Goal: Information Seeking & Learning: Learn about a topic

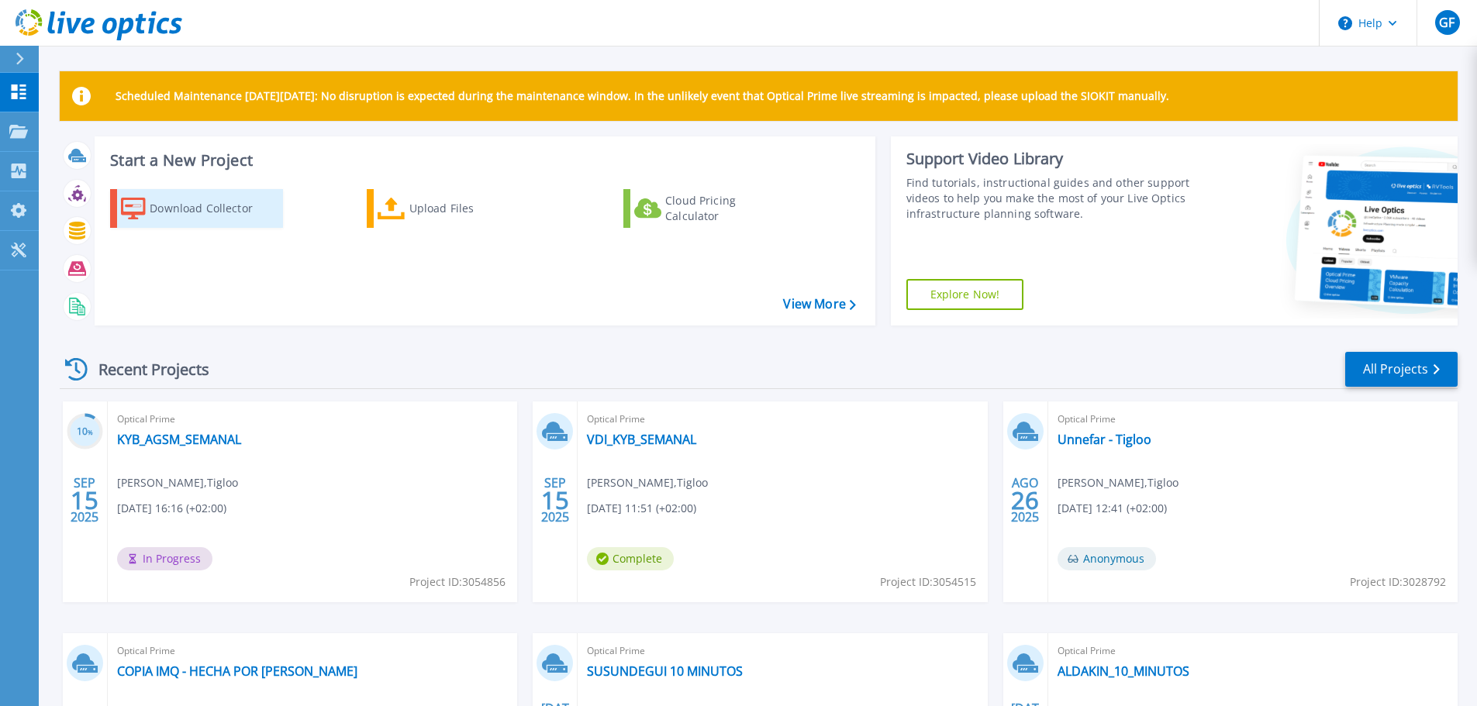
click at [171, 213] on div "Download Collector" at bounding box center [212, 208] width 124 height 31
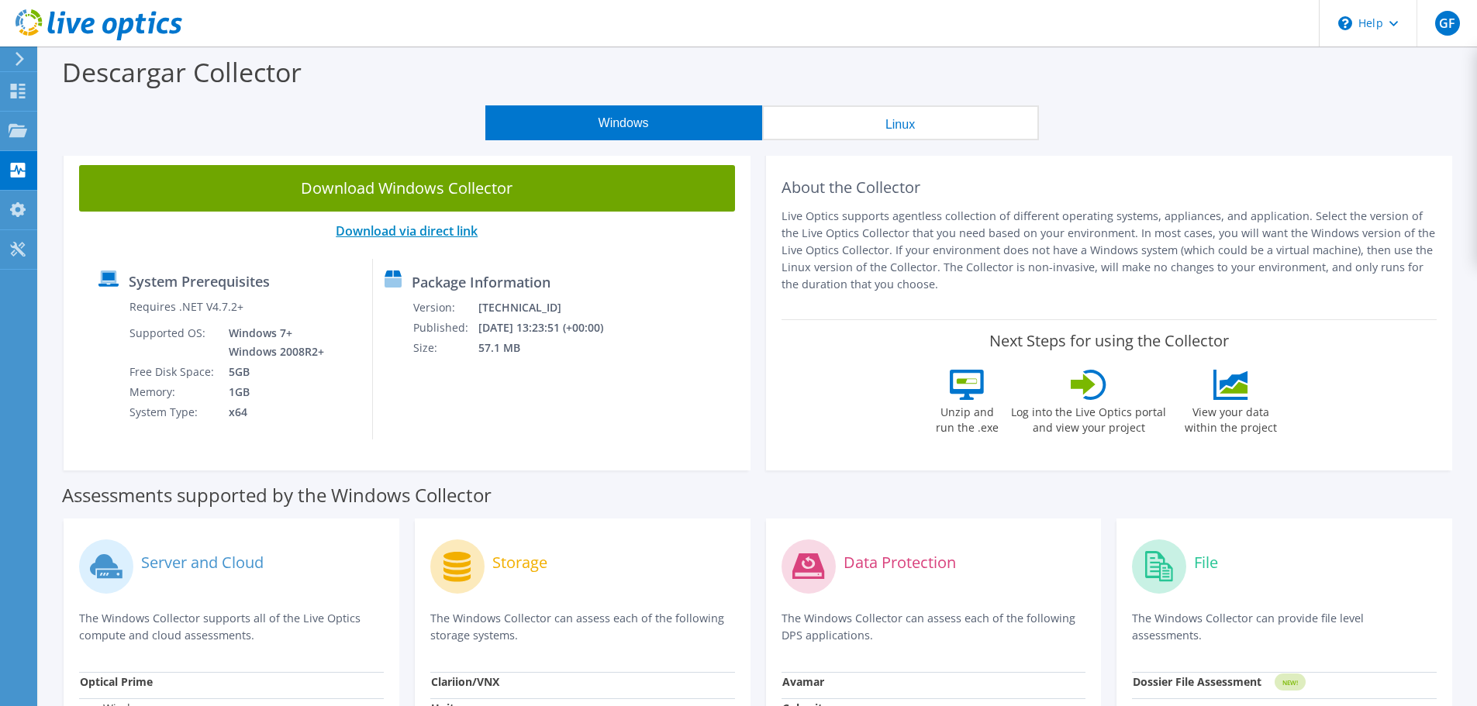
click at [414, 224] on link "Download via direct link" at bounding box center [407, 230] width 142 height 17
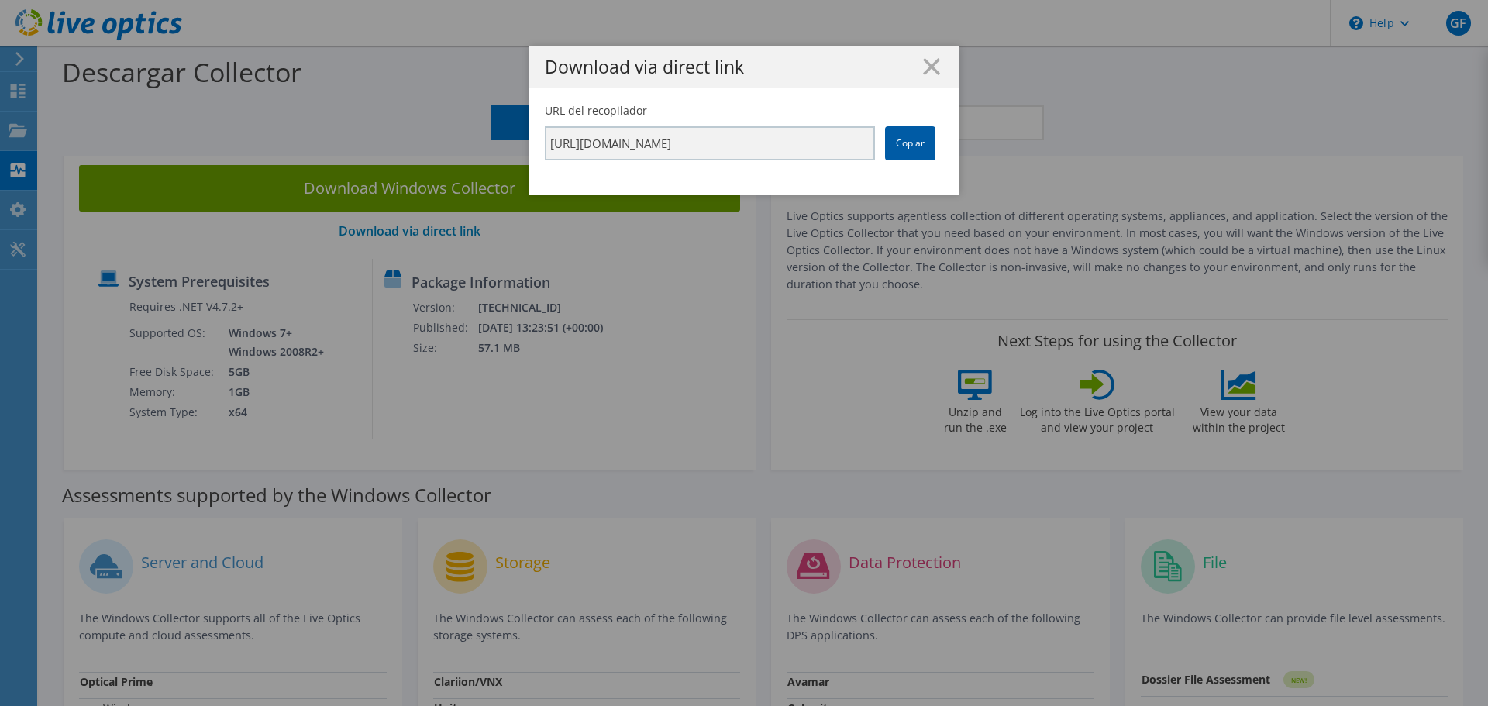
click at [899, 142] on link "Copiar" at bounding box center [910, 143] width 50 height 34
click at [903, 145] on link "Copiar" at bounding box center [910, 143] width 50 height 34
click at [927, 64] on line at bounding box center [932, 67] width 16 height 16
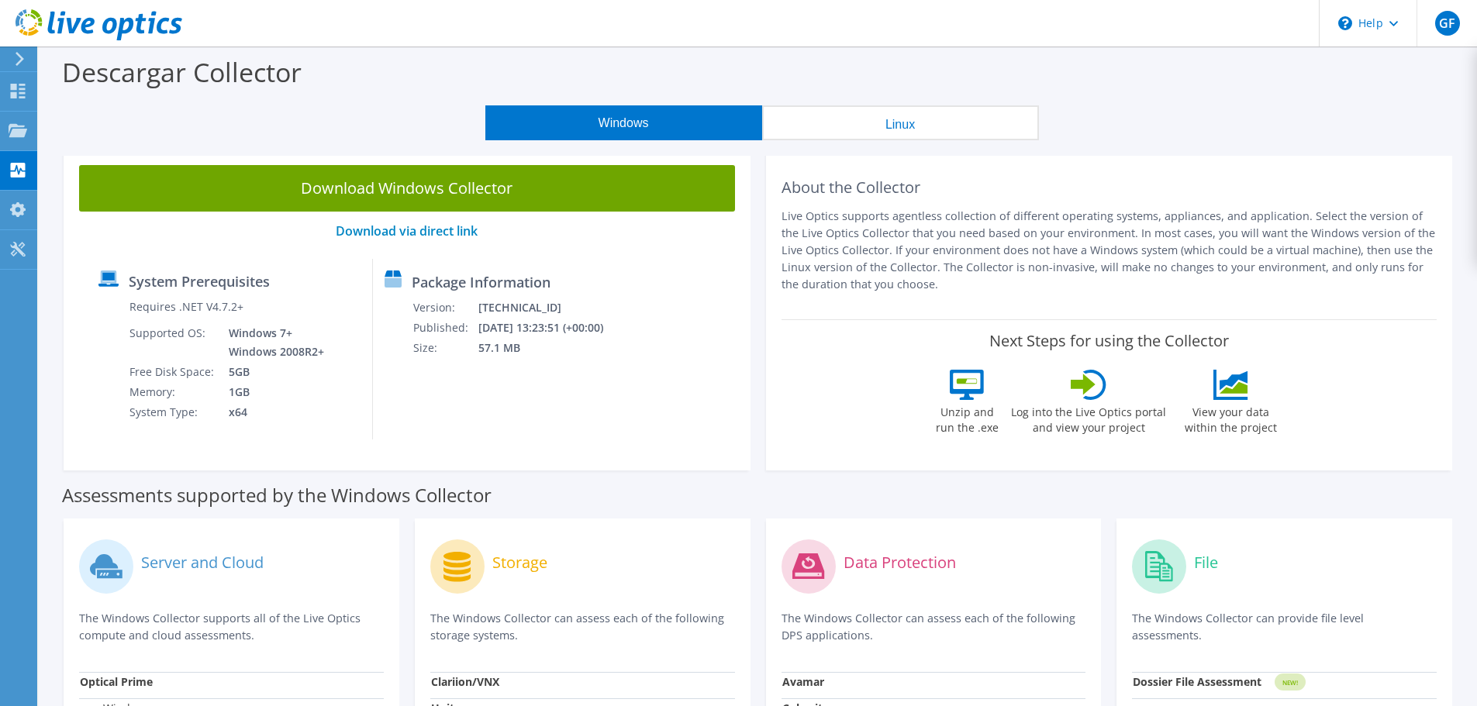
click at [447, 98] on div "Descargar Collector" at bounding box center [758, 76] width 1423 height 59
click at [450, 230] on link "Download via direct link" at bounding box center [407, 230] width 142 height 17
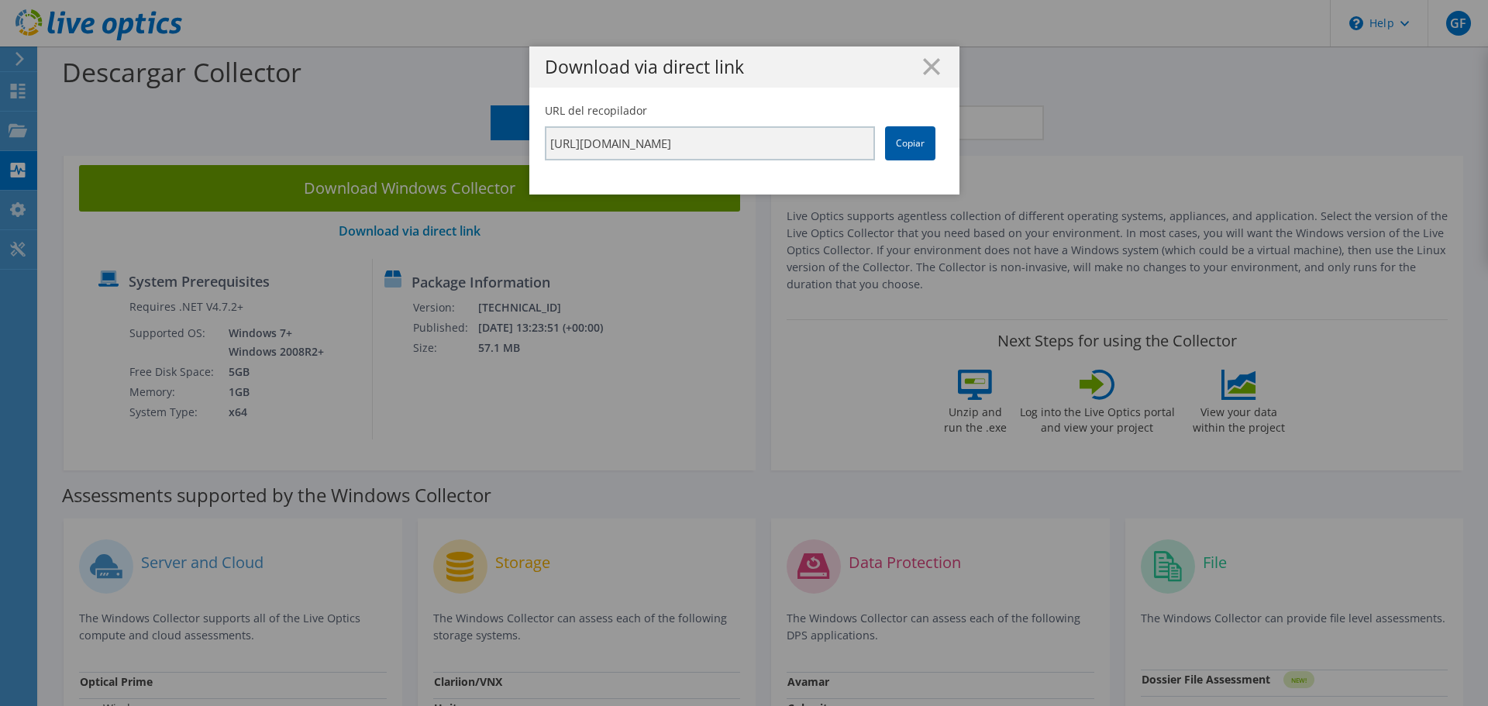
click at [902, 152] on link "Copiar" at bounding box center [910, 143] width 50 height 34
click at [923, 67] on icon at bounding box center [931, 66] width 17 height 17
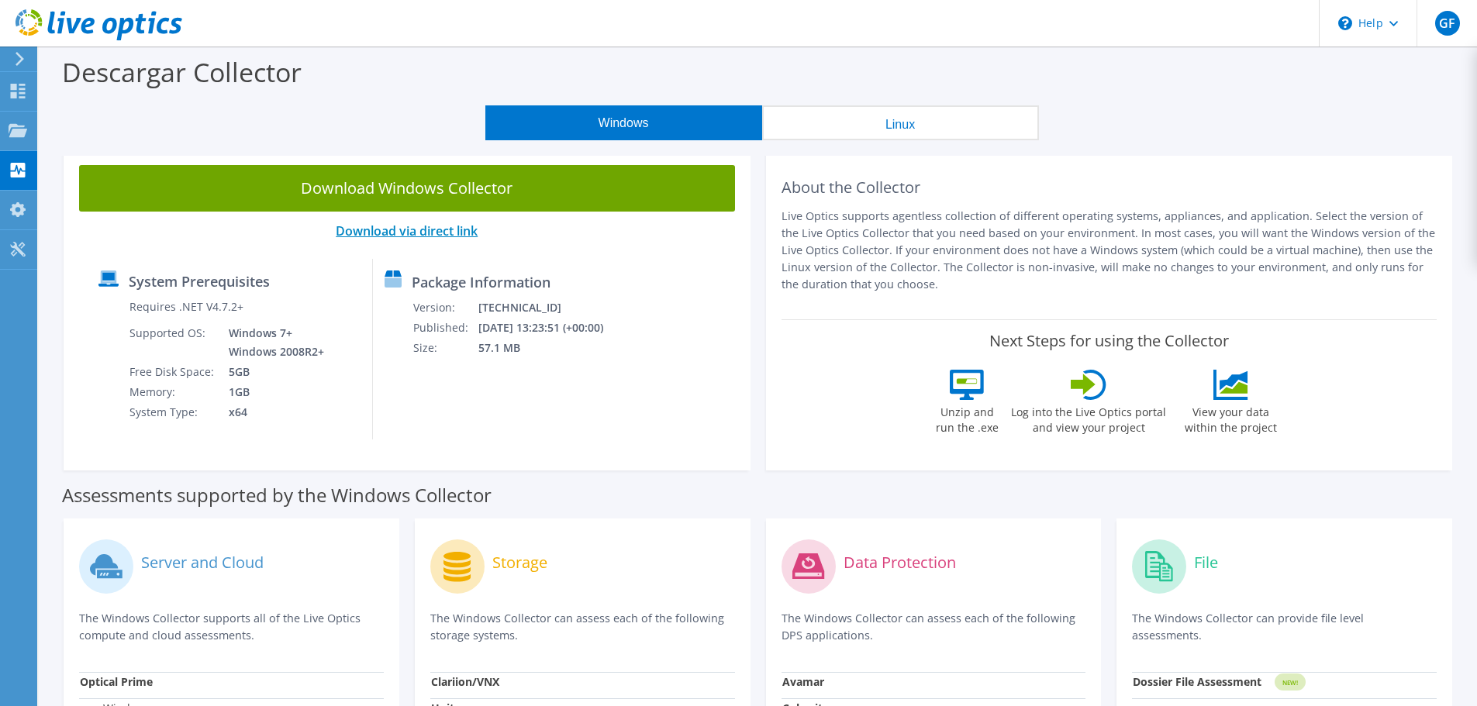
click at [443, 227] on link "Download via direct link" at bounding box center [407, 230] width 142 height 17
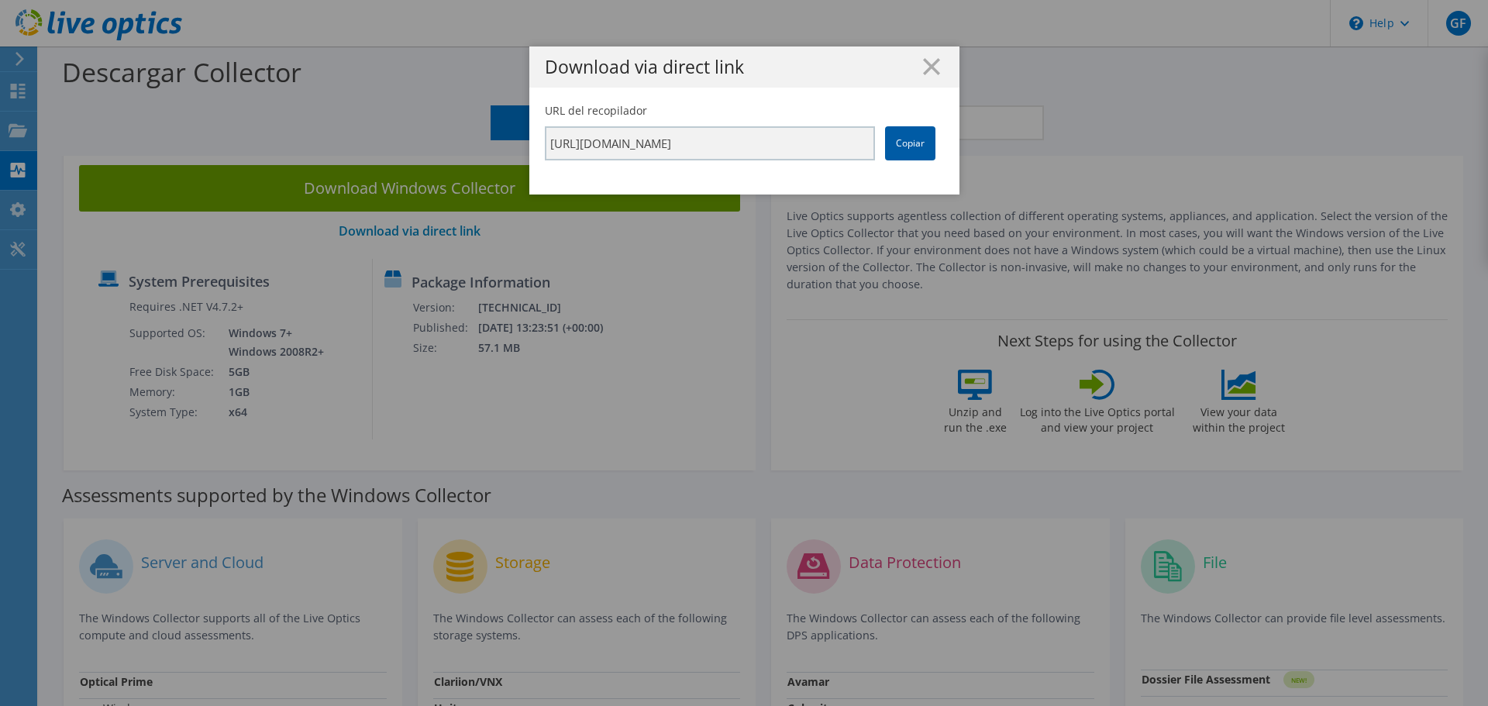
click at [915, 137] on link "Copiar" at bounding box center [910, 143] width 50 height 34
click at [923, 67] on icon at bounding box center [931, 66] width 17 height 17
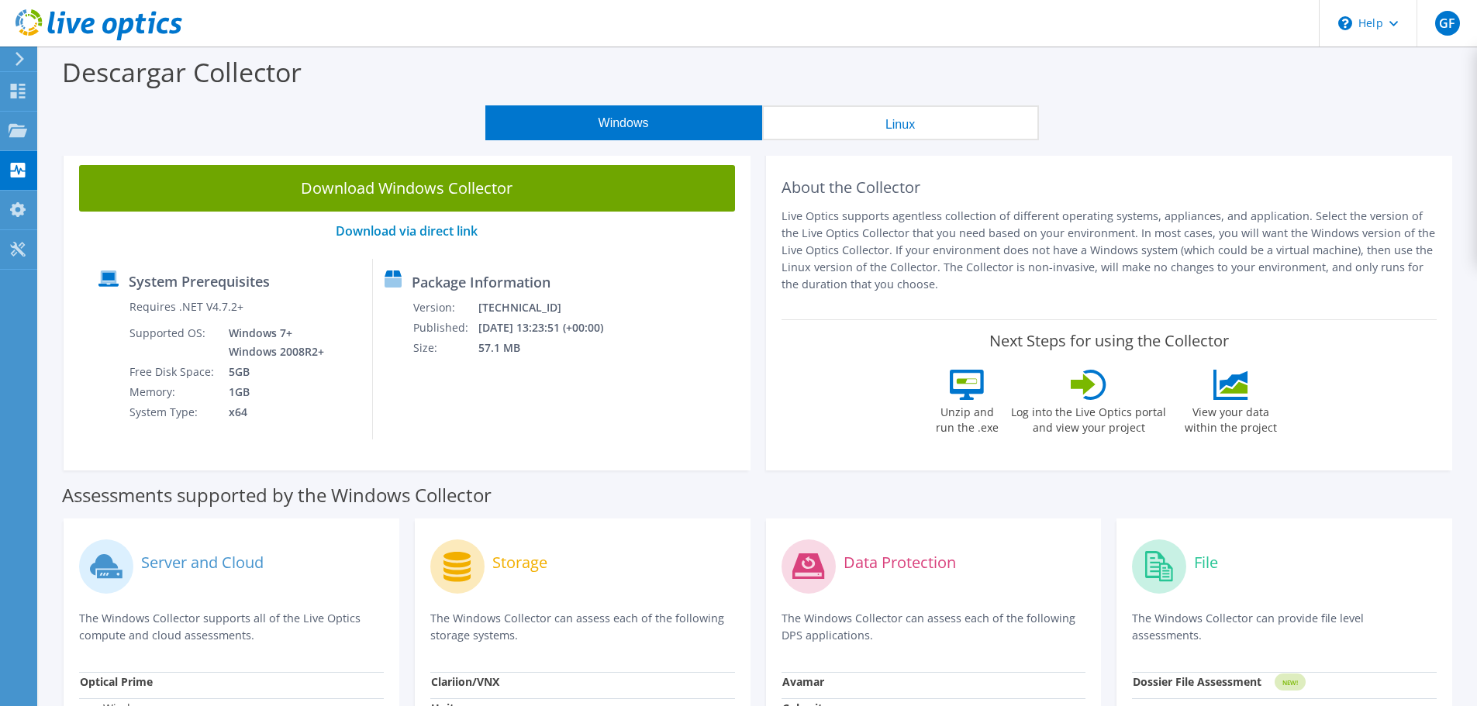
drag, startPoint x: 881, startPoint y: 47, endPoint x: 848, endPoint y: 12, distance: 48.3
click at [848, 12] on header "GF Usuario final Guillermo Feijoo gfeijoo@tigloo.es Tigloo My Profile Log Out \…" at bounding box center [738, 23] width 1477 height 47
click at [844, 12] on header "GF Usuario final Guillermo Feijoo gfeijoo@tigloo.es Tigloo My Profile Log Out \…" at bounding box center [738, 23] width 1477 height 47
drag, startPoint x: 1036, startPoint y: 25, endPoint x: 969, endPoint y: 67, distance: 78.7
click at [1002, 50] on div "GF Usuario final Guillermo Feijoo gfeijoo@tigloo.es Tigloo My Profile Log Out \…" at bounding box center [738, 603] width 1477 height 1206
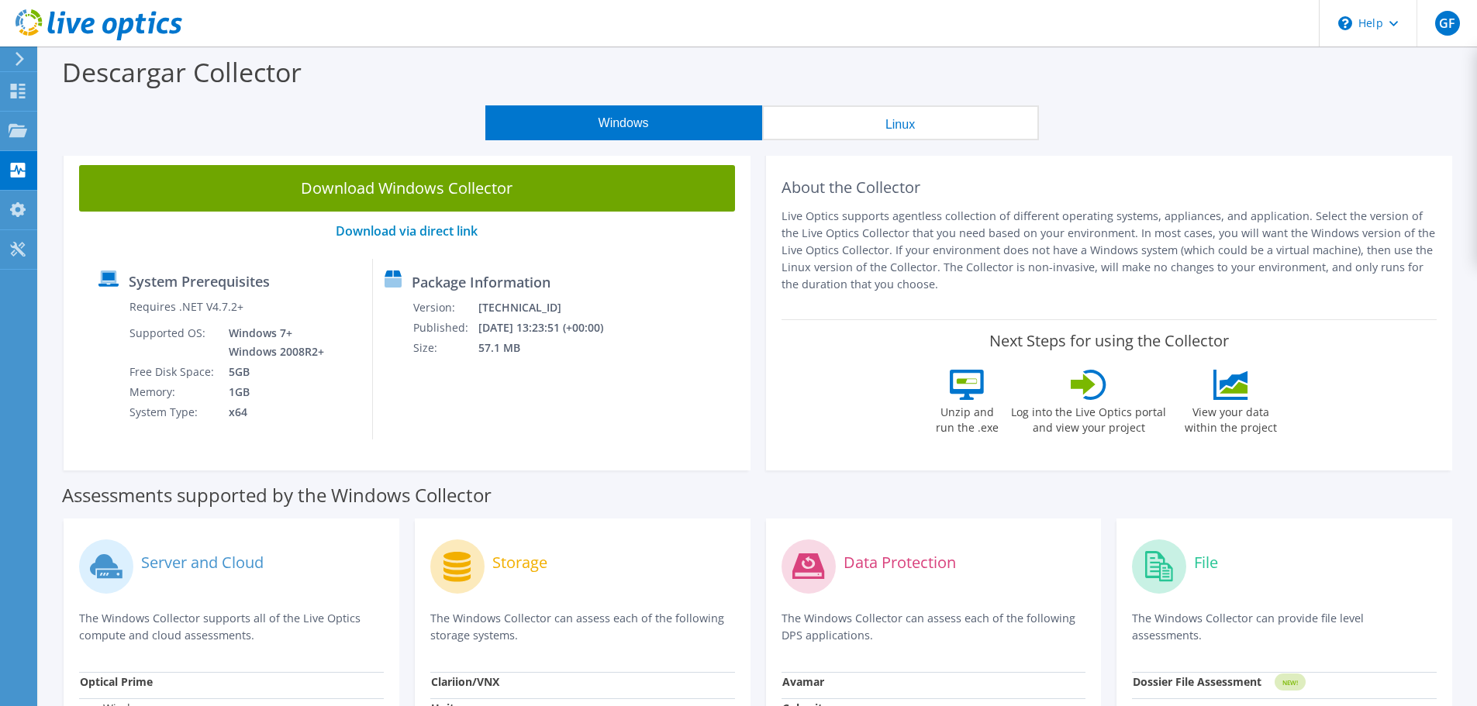
click at [957, 67] on div "Descargar Collector" at bounding box center [758, 76] width 1423 height 59
drag, startPoint x: 940, startPoint y: 67, endPoint x: 926, endPoint y: 36, distance: 33.3
click at [940, 55] on div "Descargar Collector" at bounding box center [758, 76] width 1423 height 59
drag, startPoint x: 926, startPoint y: 36, endPoint x: 1215, endPoint y: 46, distance: 289.3
click at [959, 34] on header "GF Usuario final Guillermo Feijoo gfeijoo@tigloo.es Tigloo My Profile Log Out \…" at bounding box center [738, 23] width 1477 height 47
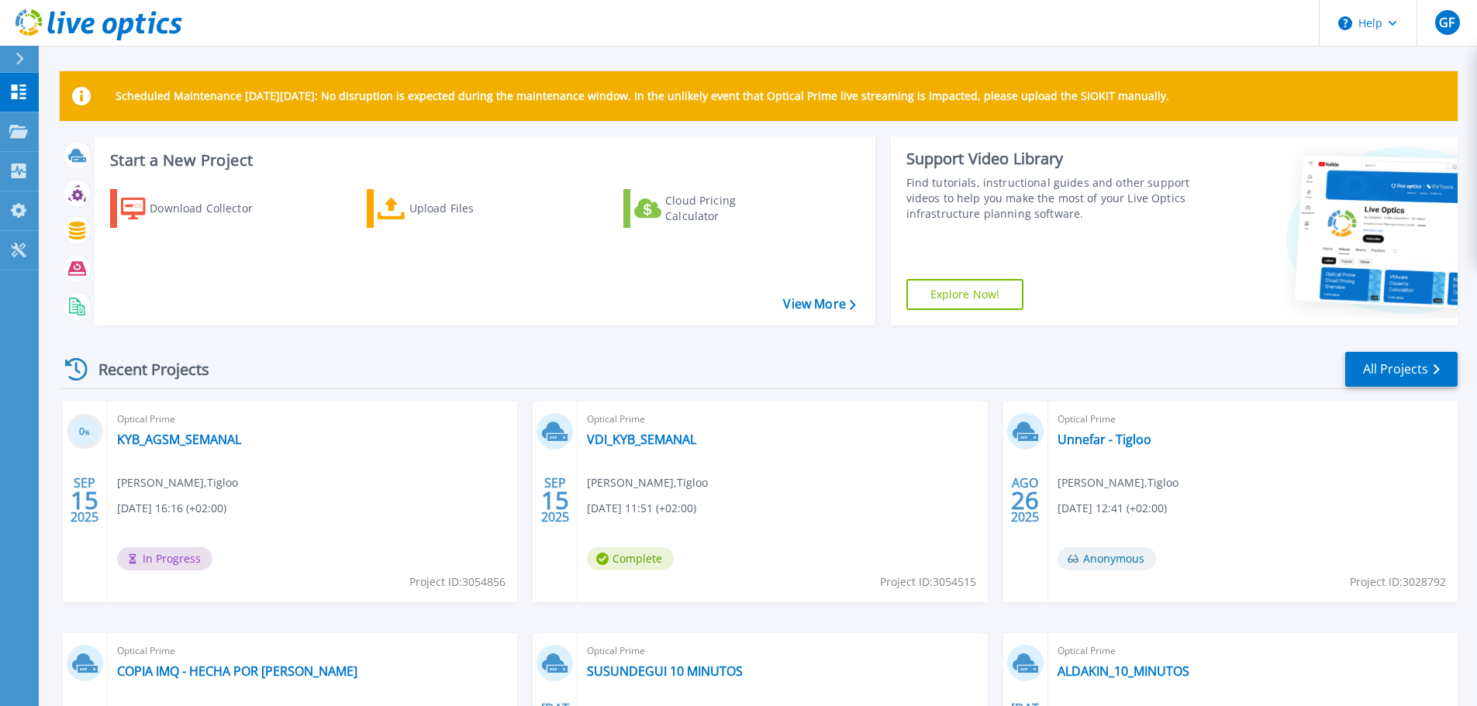
click at [647, 43] on header "Help GF Usuario final Guillermo Feijoo gfeijoo@tigloo.es Tigloo My Profile Log …" at bounding box center [738, 23] width 1477 height 47
click at [39, 132] on div "Projects" at bounding box center [75, 131] width 75 height 39
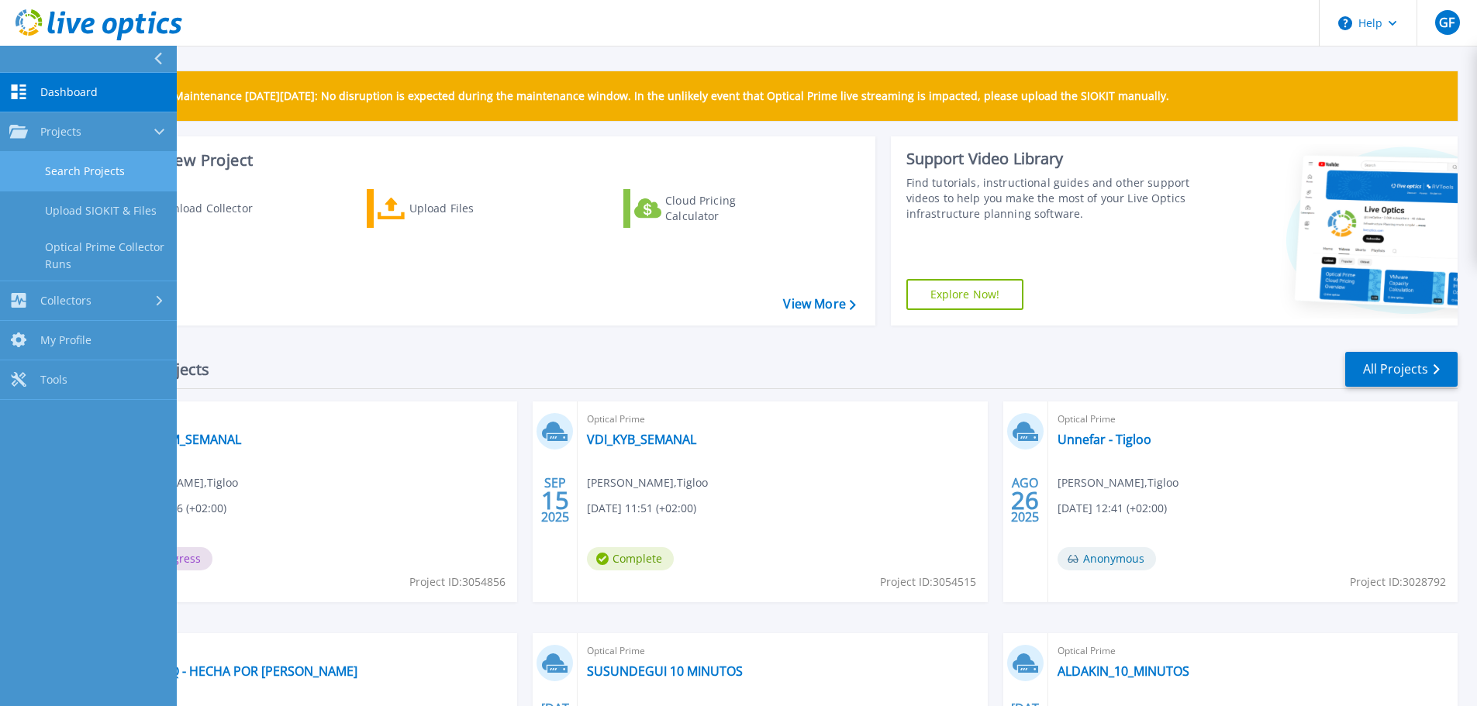
click at [71, 173] on link "Search Projects" at bounding box center [88, 172] width 177 height 40
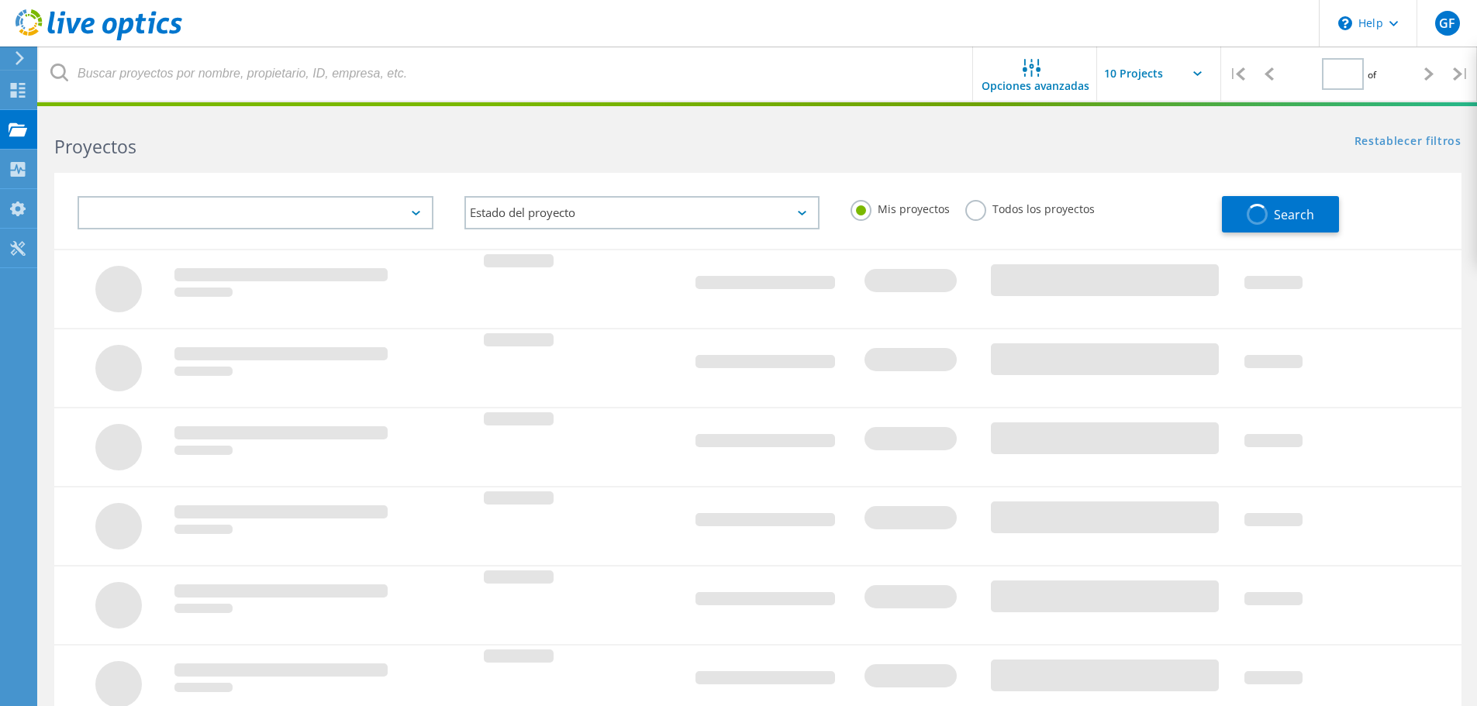
type input "1"
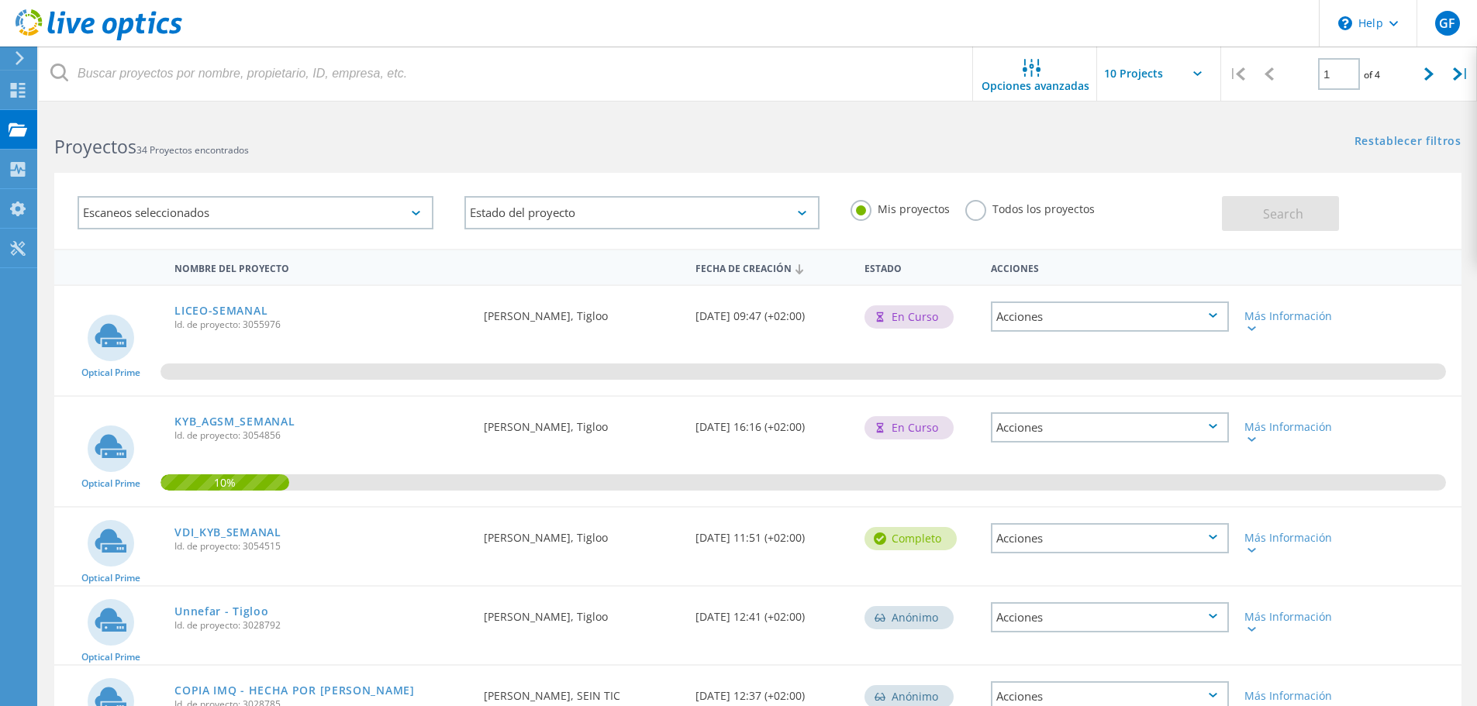
scroll to position [78, 0]
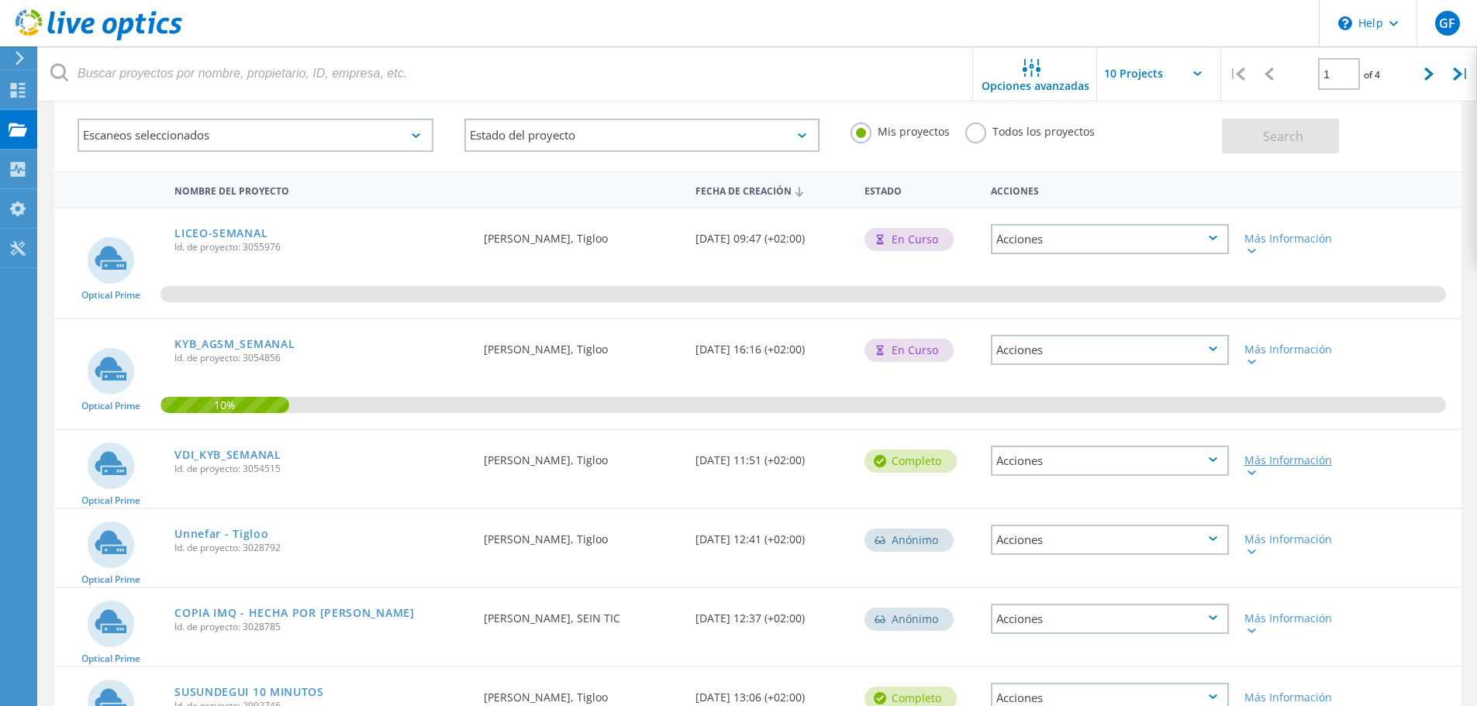
click at [1279, 465] on div "Más Información" at bounding box center [1292, 466] width 97 height 22
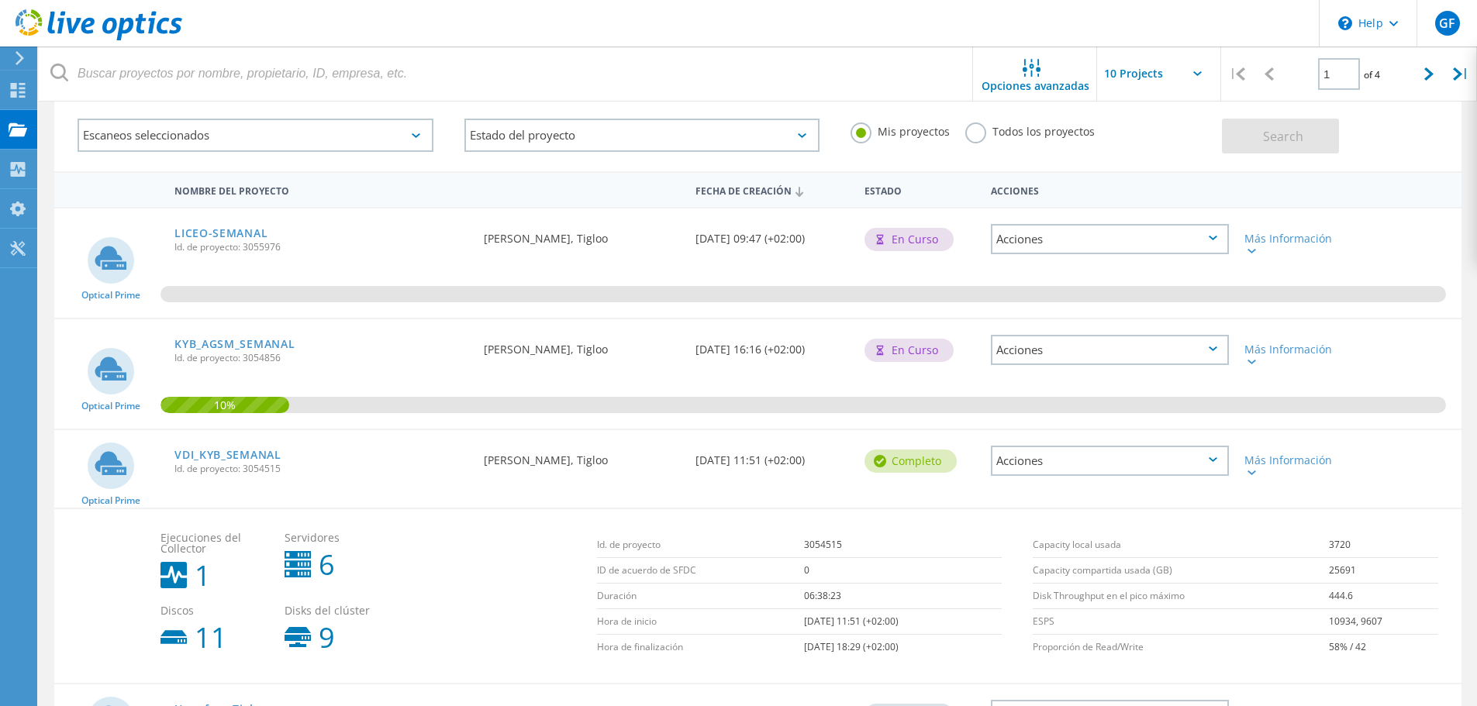
scroll to position [155, 0]
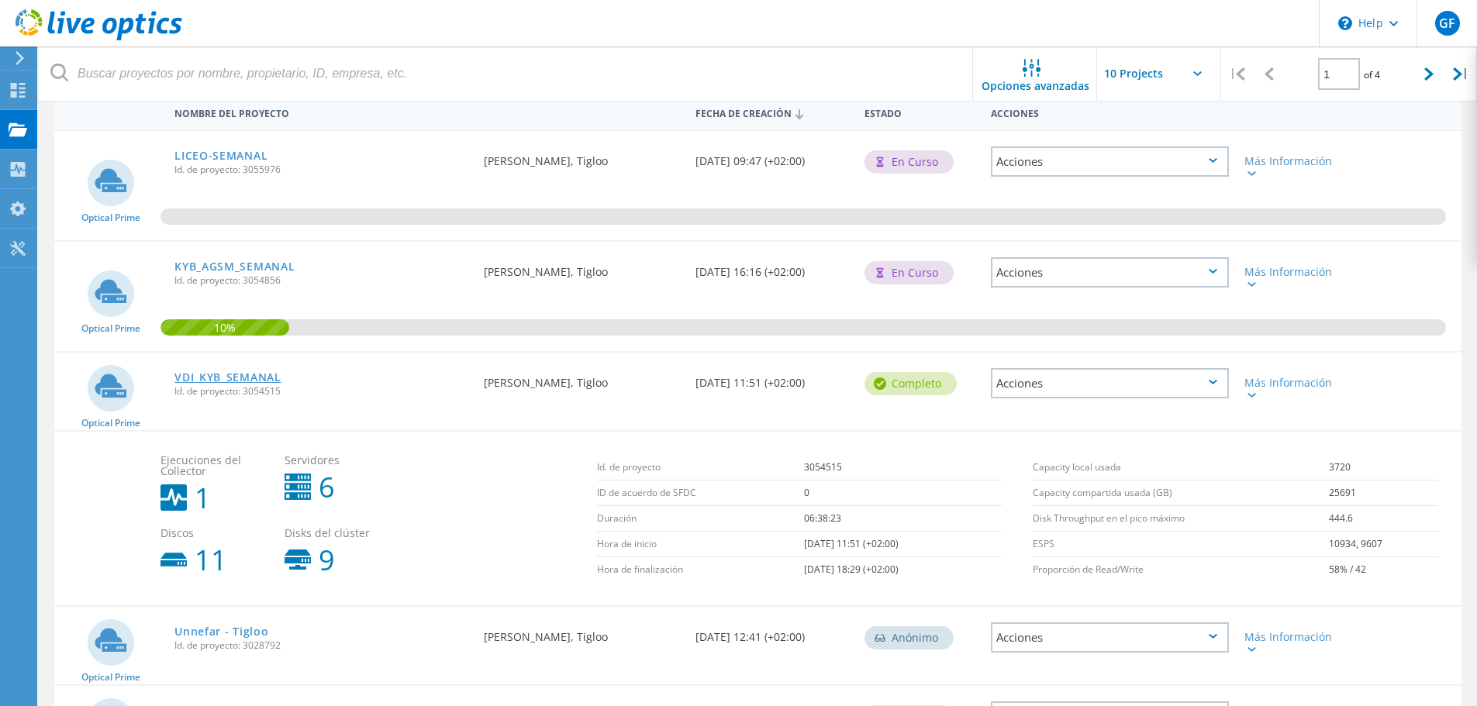
click at [231, 373] on link "VDI_KYB_SEMANAL" at bounding box center [227, 377] width 107 height 11
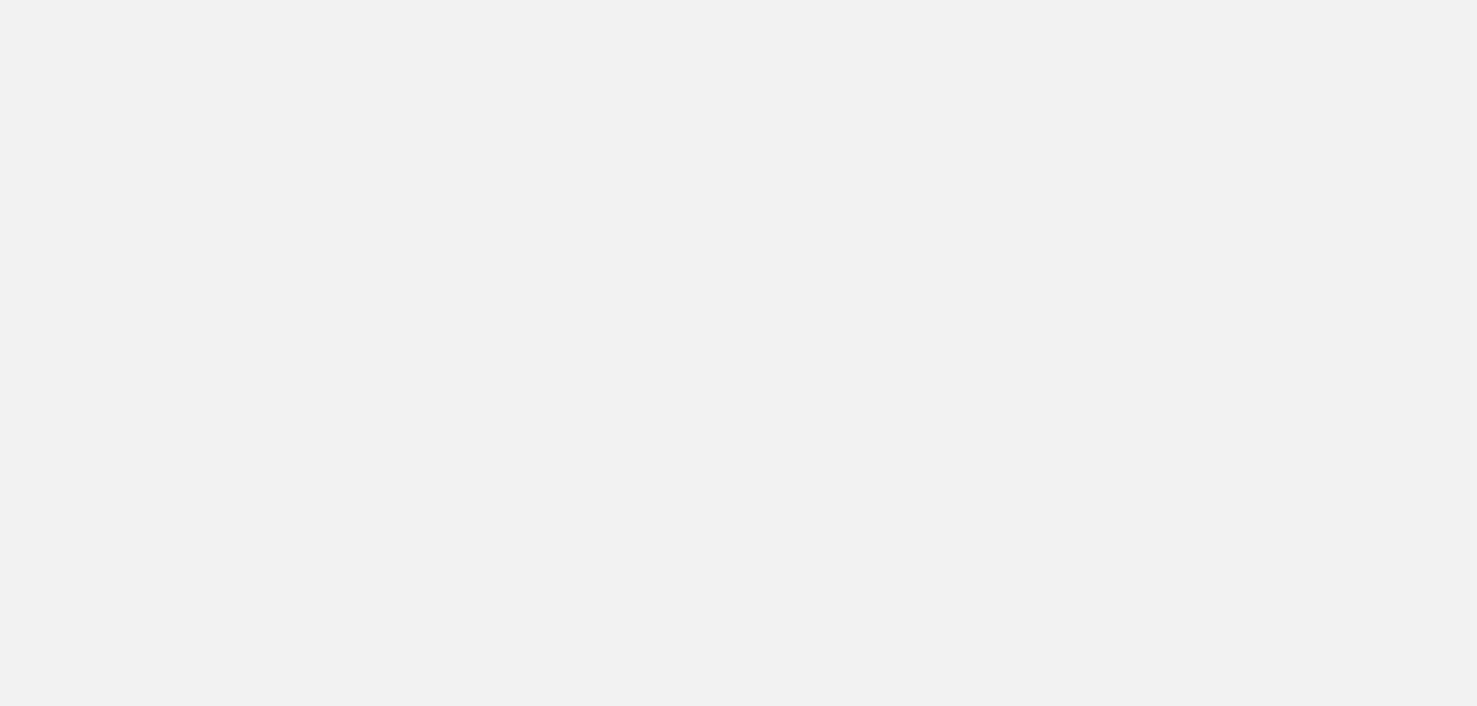
scroll to position [155, 0]
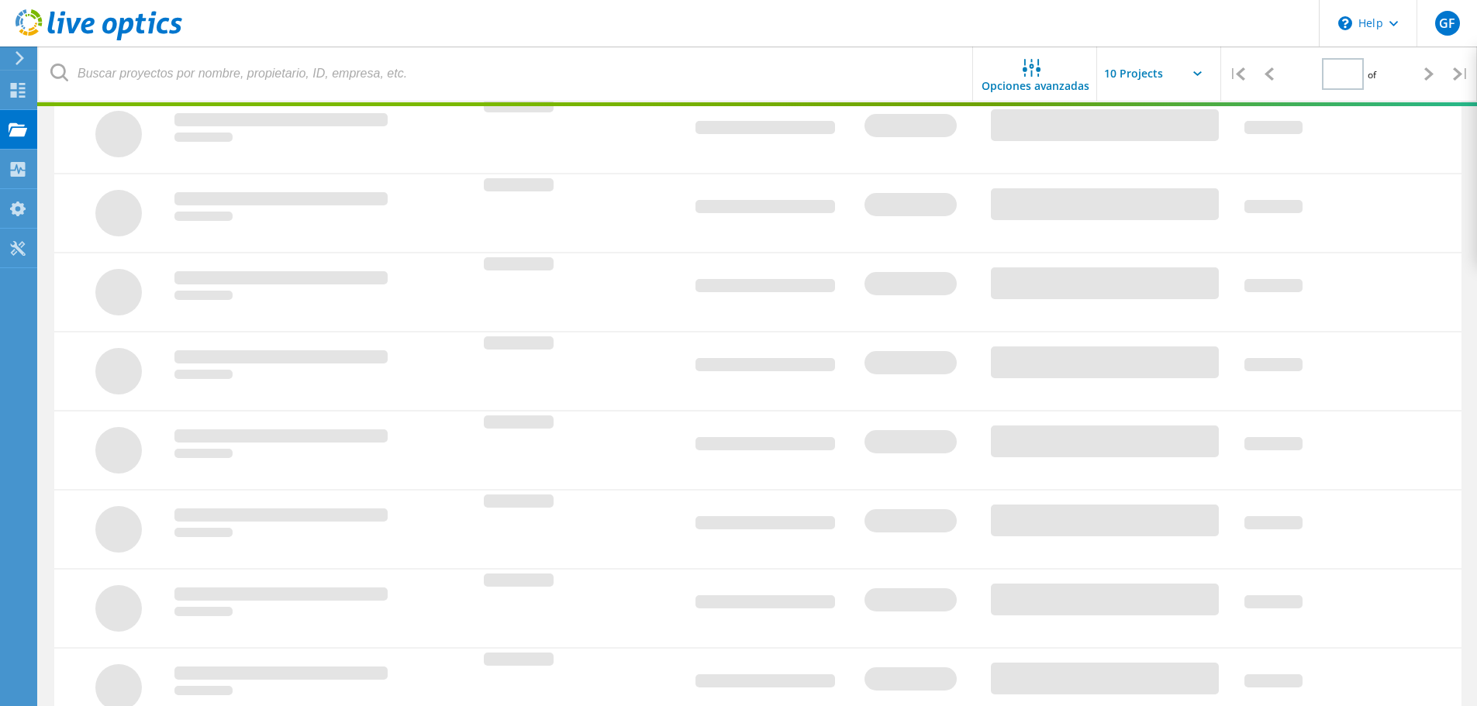
type input "1"
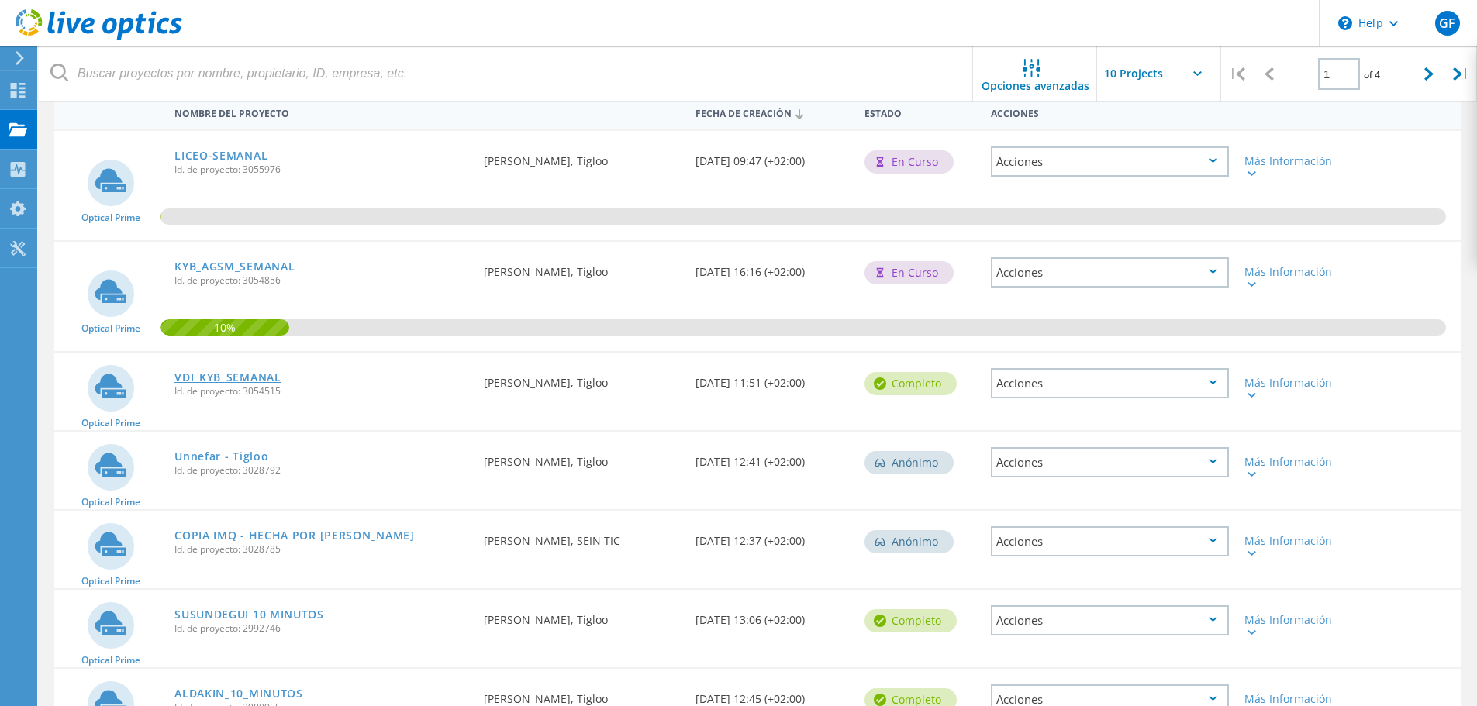
click at [266, 374] on link "VDI_KYB_SEMANAL" at bounding box center [227, 377] width 107 height 11
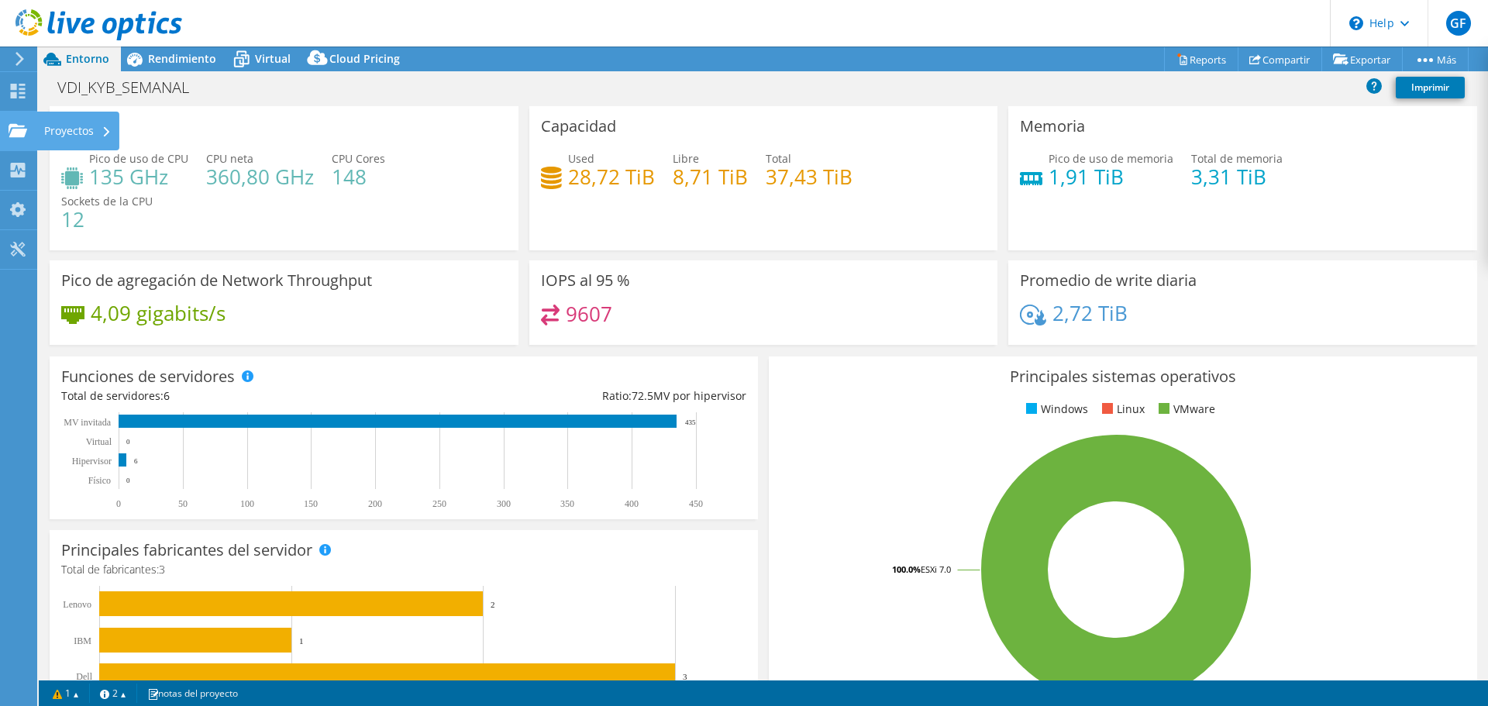
click at [40, 122] on div "Proyectos" at bounding box center [77, 131] width 83 height 39
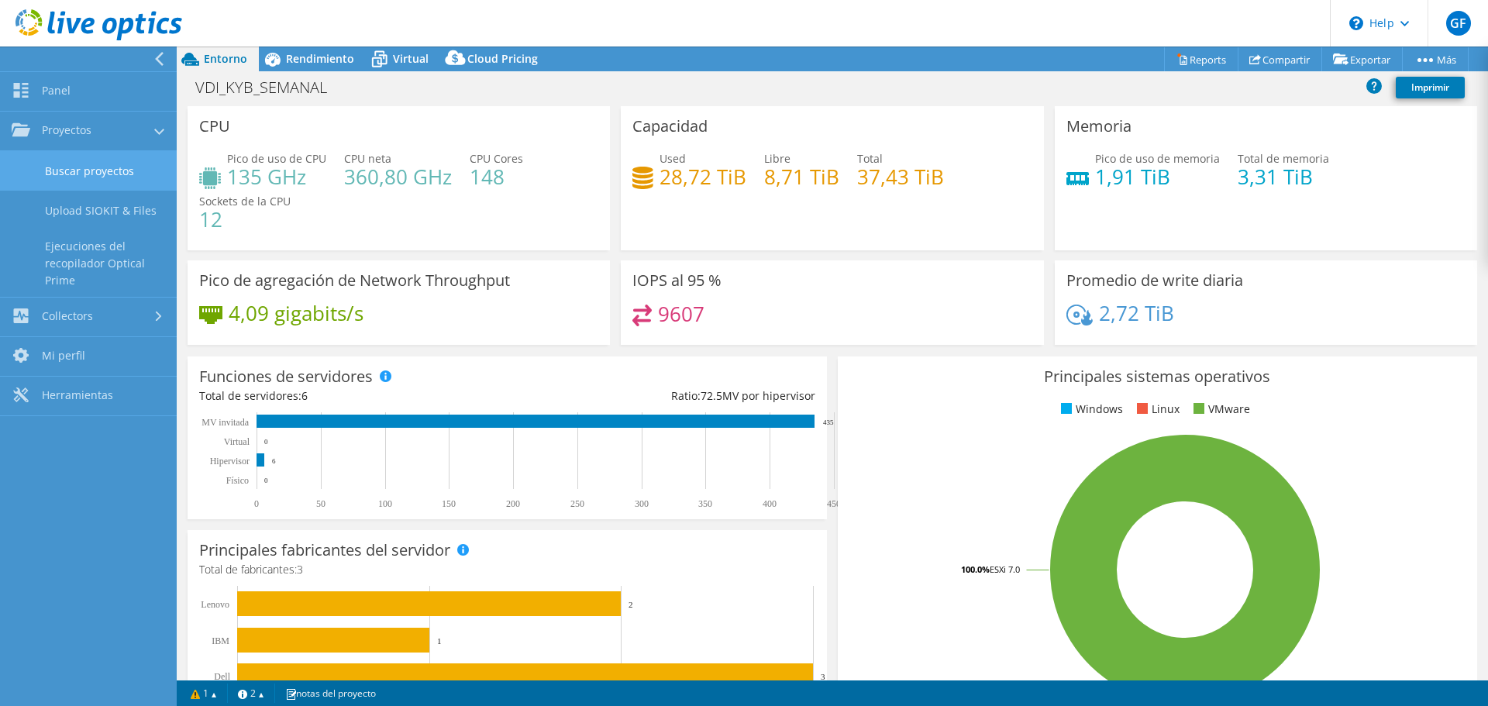
click at [64, 178] on link "Buscar proyectos" at bounding box center [88, 171] width 177 height 40
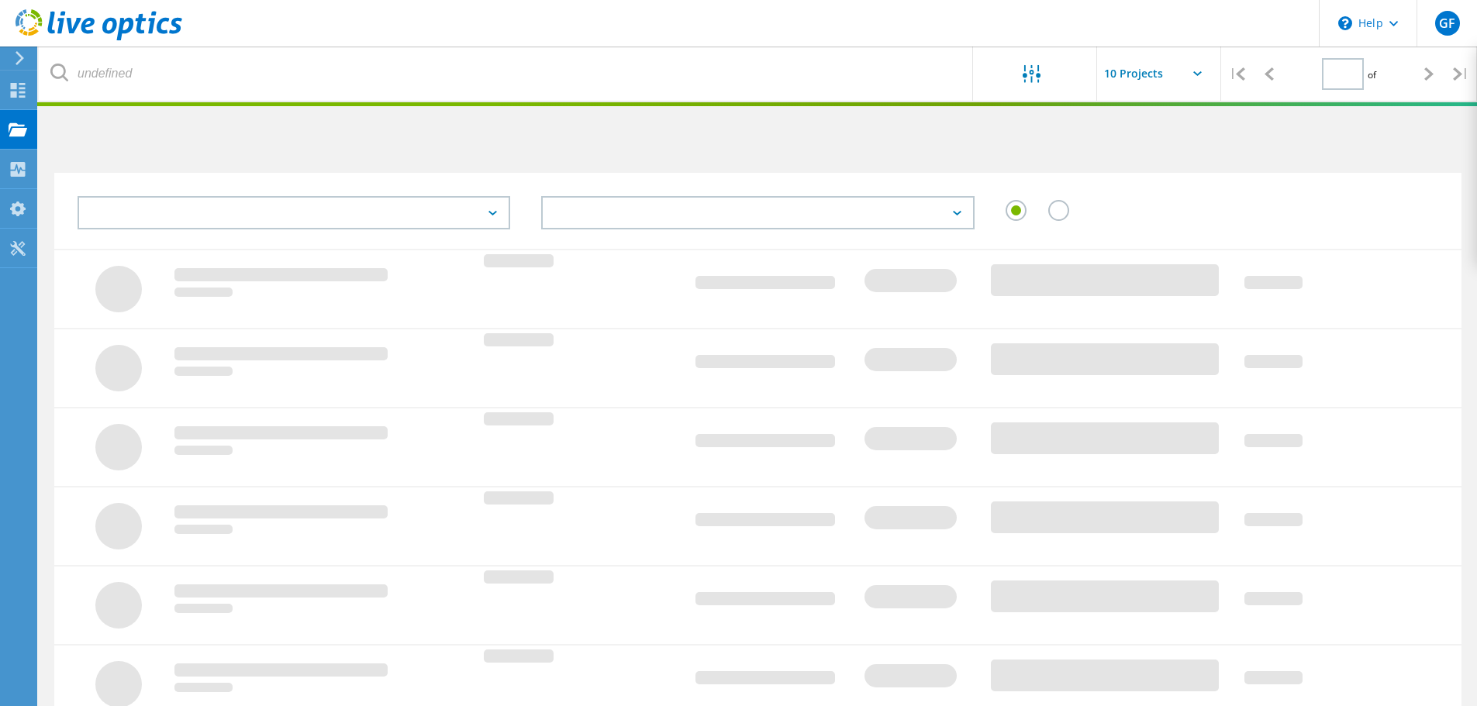
type input "1"
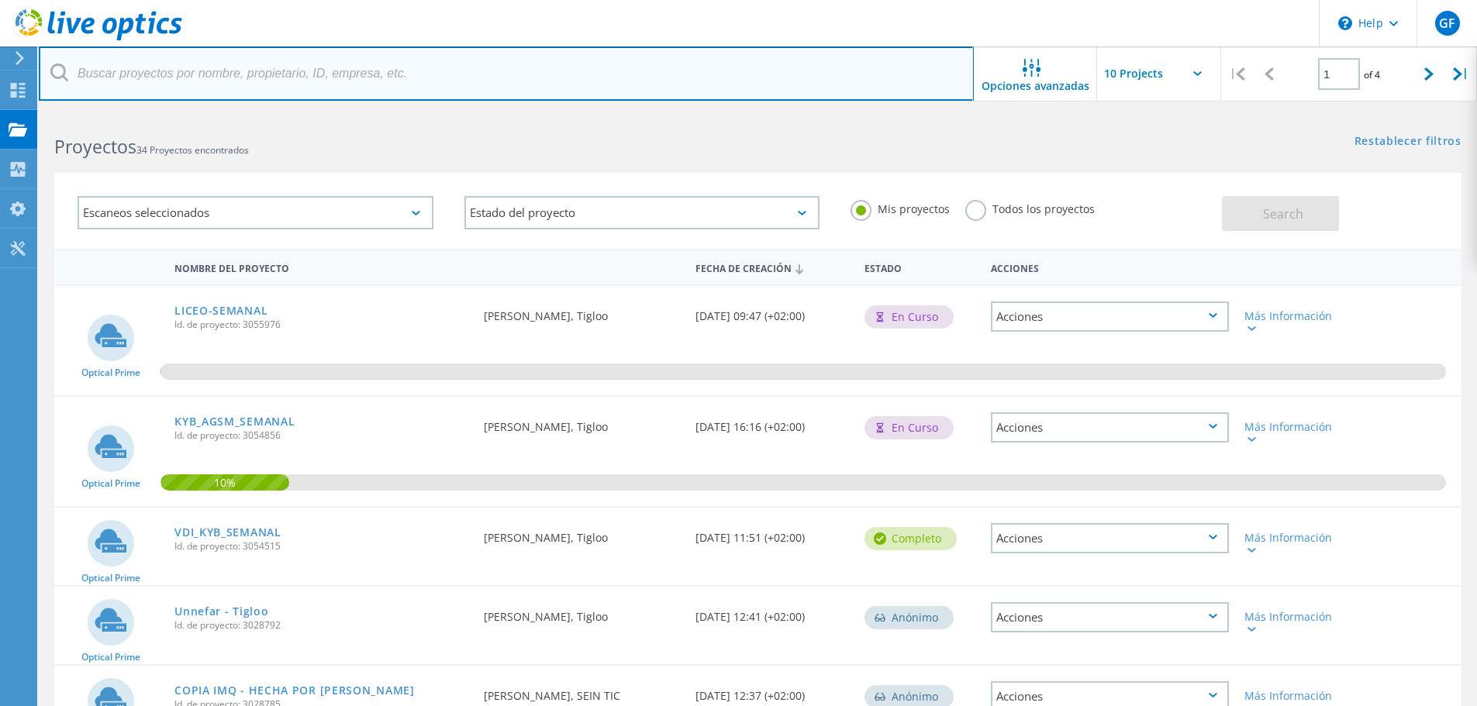
click at [257, 86] on input "text" at bounding box center [506, 74] width 935 height 54
type input "CAPTURA"
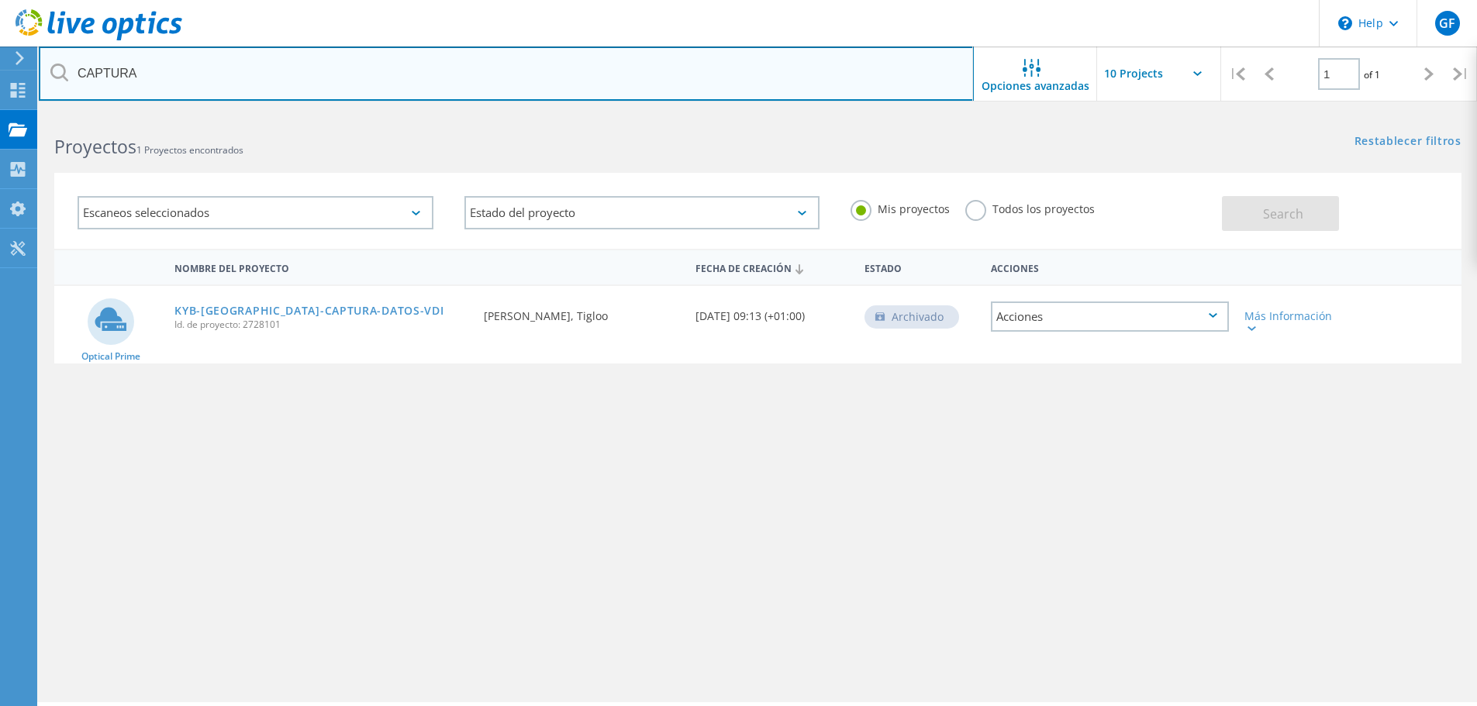
drag, startPoint x: 150, startPoint y: 85, endPoint x: -71, endPoint y: 96, distance: 222.0
click at [0, 96] on html "\n Help Explore Helpful Articles Contact Support GF Usuario final Guillermo Fei…" at bounding box center [738, 374] width 1477 height 749
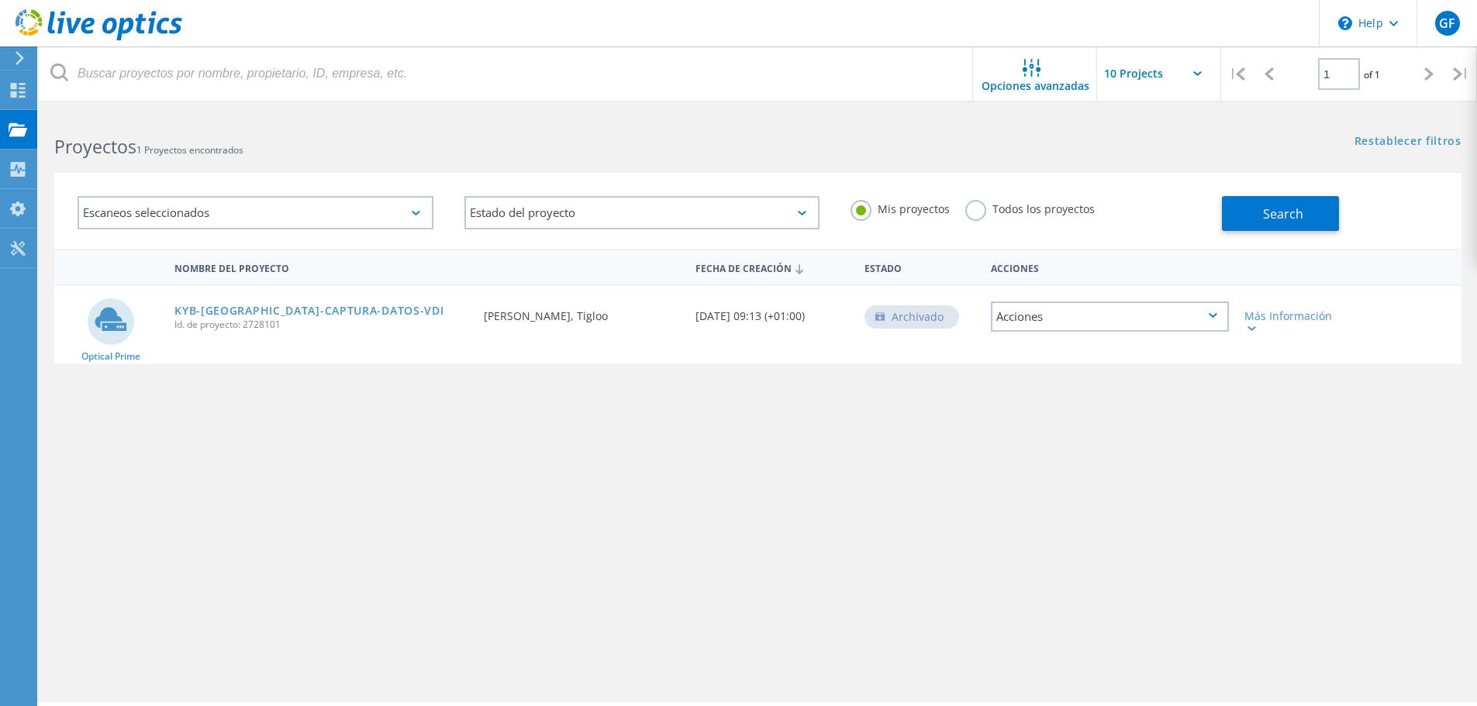
drag, startPoint x: 1019, startPoint y: 0, endPoint x: 1036, endPoint y: 3, distance: 16.6
click at [1019, 0] on header "\n Help Explore Helpful Articles Contact Support GF Usuario final Guillermo Fei…" at bounding box center [738, 23] width 1477 height 47
click at [366, 468] on div "Nombre del proyecto Fecha de creación Estado Acciones Optical Prime KYB-EUROPE-…" at bounding box center [757, 450] width 1407 height 403
click at [0, 0] on div "Proyectos" at bounding box center [0, 0] width 0 height 0
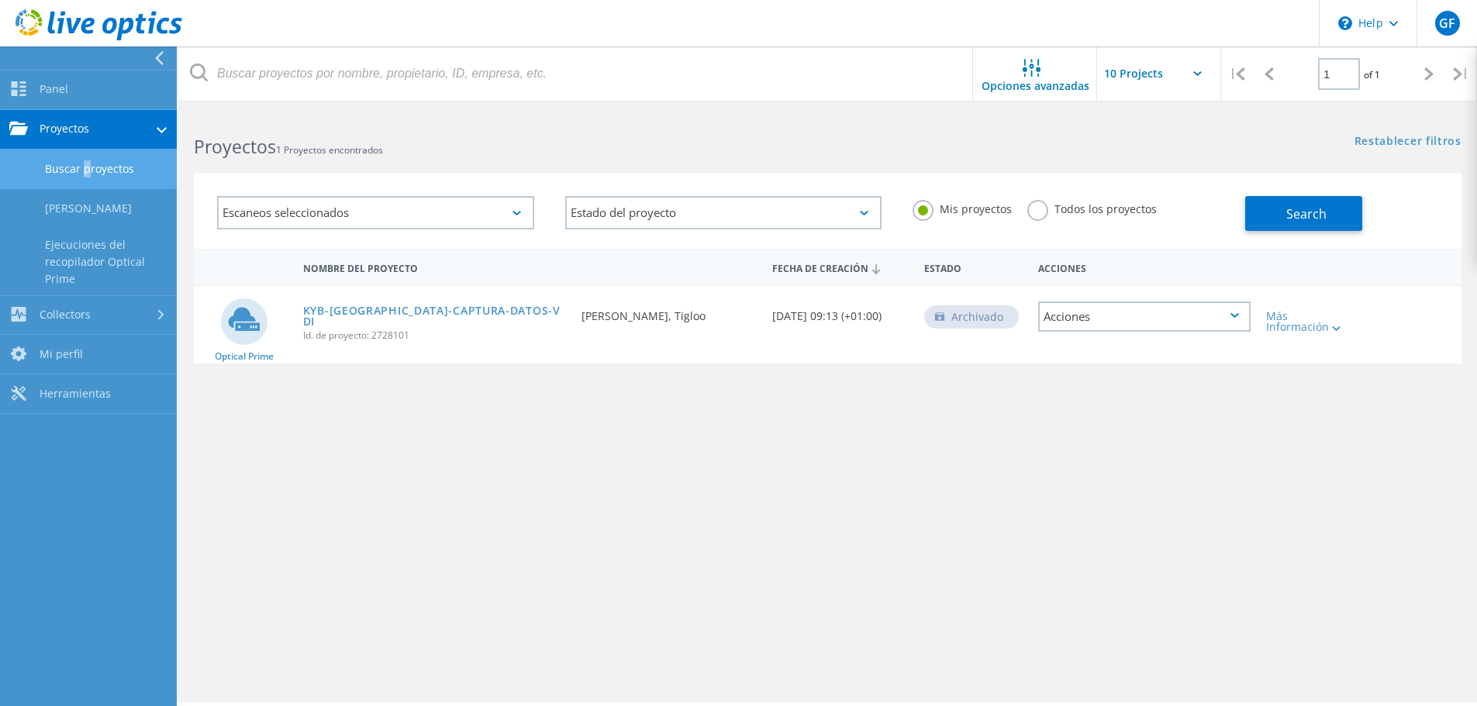
drag, startPoint x: 80, startPoint y: 167, endPoint x: 98, endPoint y: 175, distance: 20.5
click at [82, 166] on link "Buscar proyectos" at bounding box center [88, 170] width 177 height 40
click at [119, 159] on link "Buscar proyectos" at bounding box center [88, 170] width 177 height 40
click at [113, 168] on link "Buscar proyectos" at bounding box center [88, 170] width 177 height 40
click at [97, 212] on link "Cargar SIOKIT" at bounding box center [88, 209] width 177 height 40
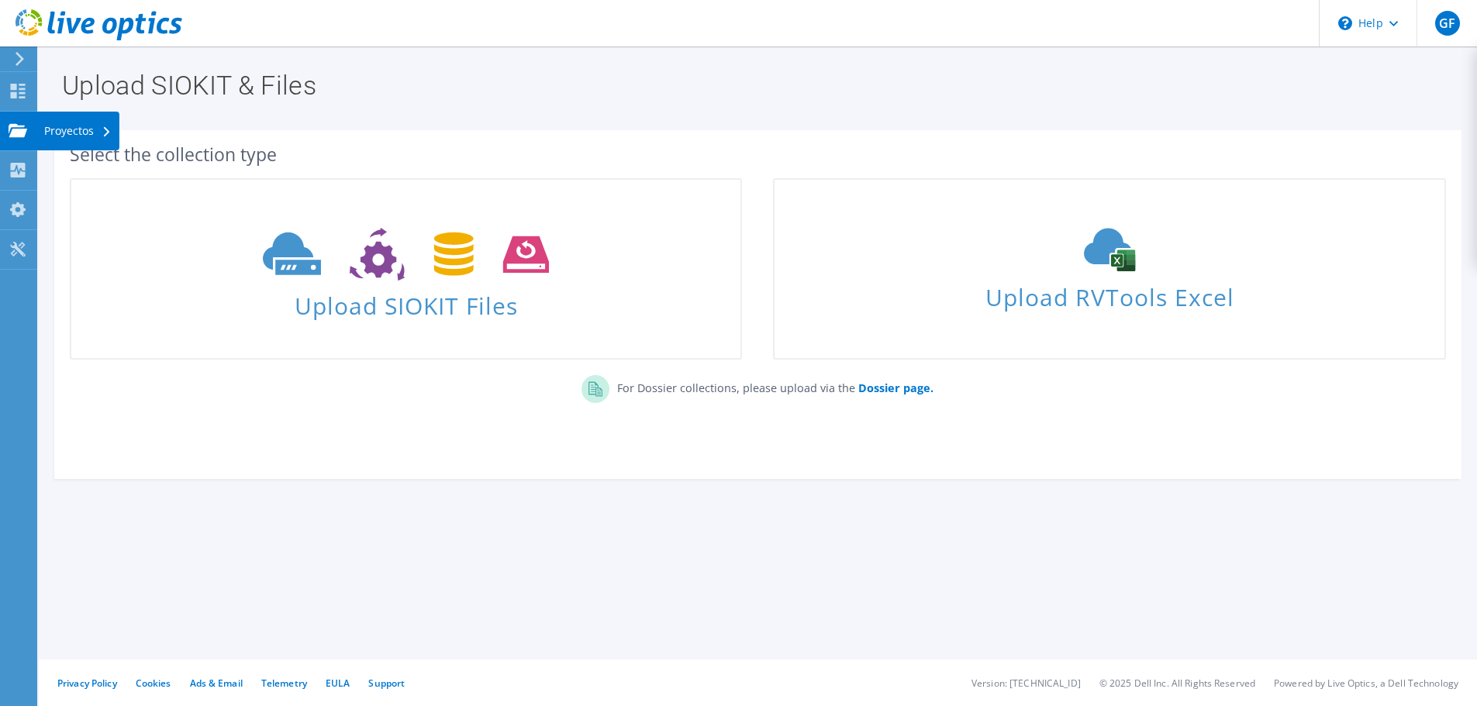
click at [60, 130] on div "Proyectos" at bounding box center [77, 131] width 83 height 39
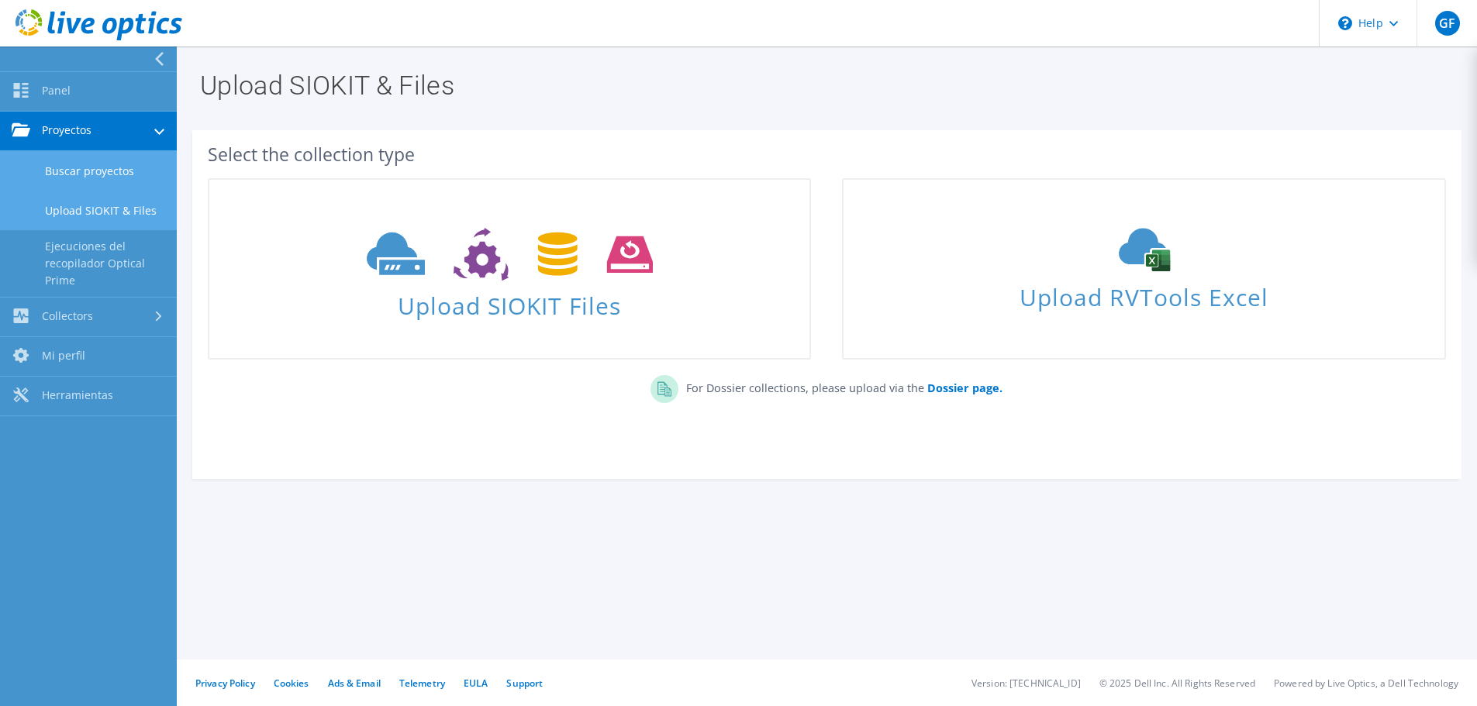
click at [81, 168] on link "Buscar proyectos" at bounding box center [88, 171] width 177 height 40
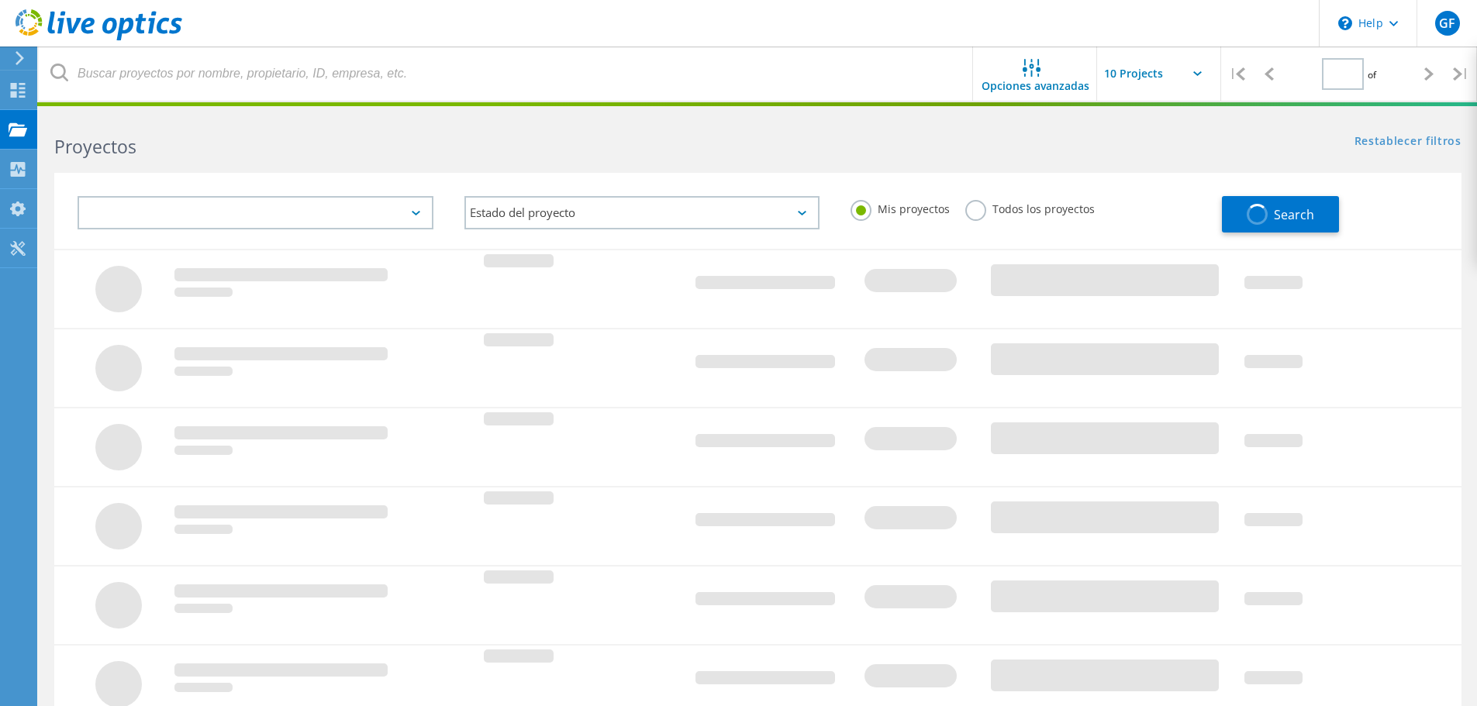
type input "1"
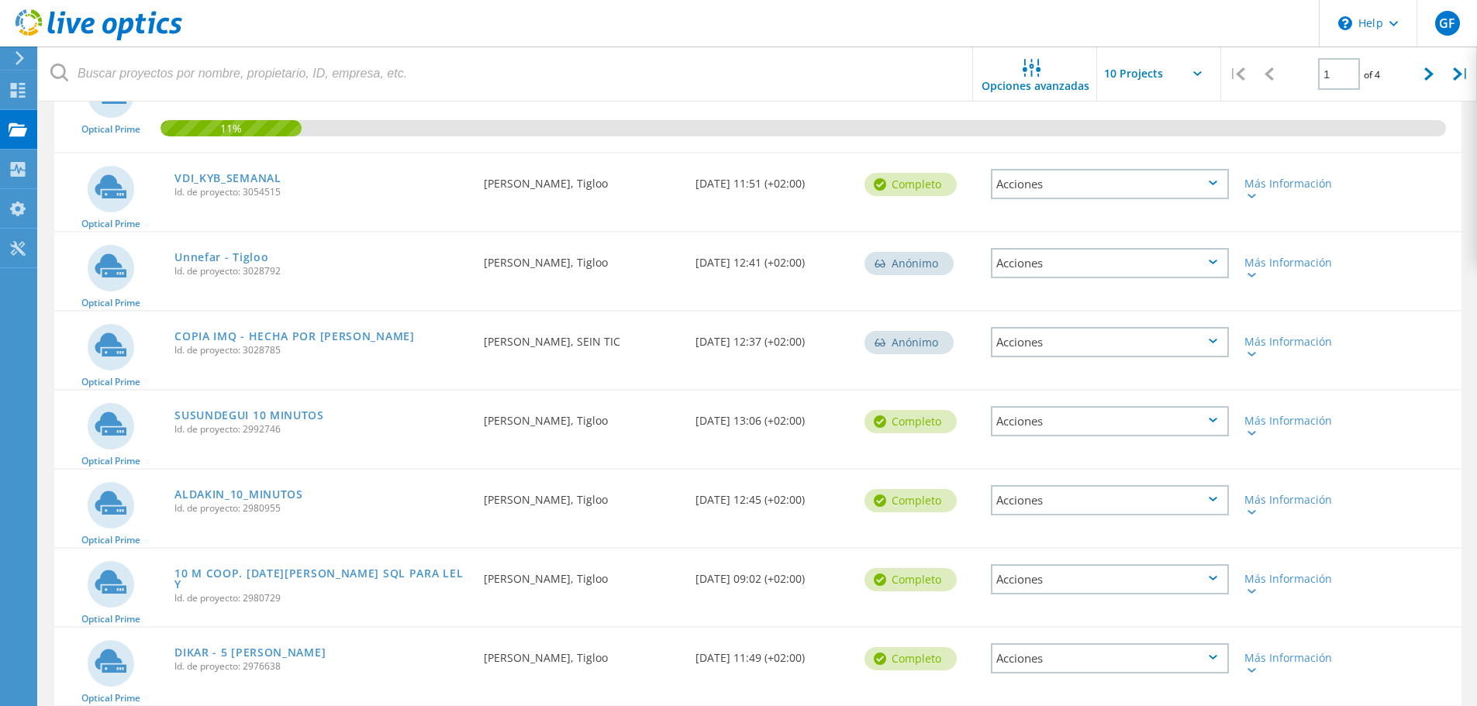
scroll to position [388, 0]
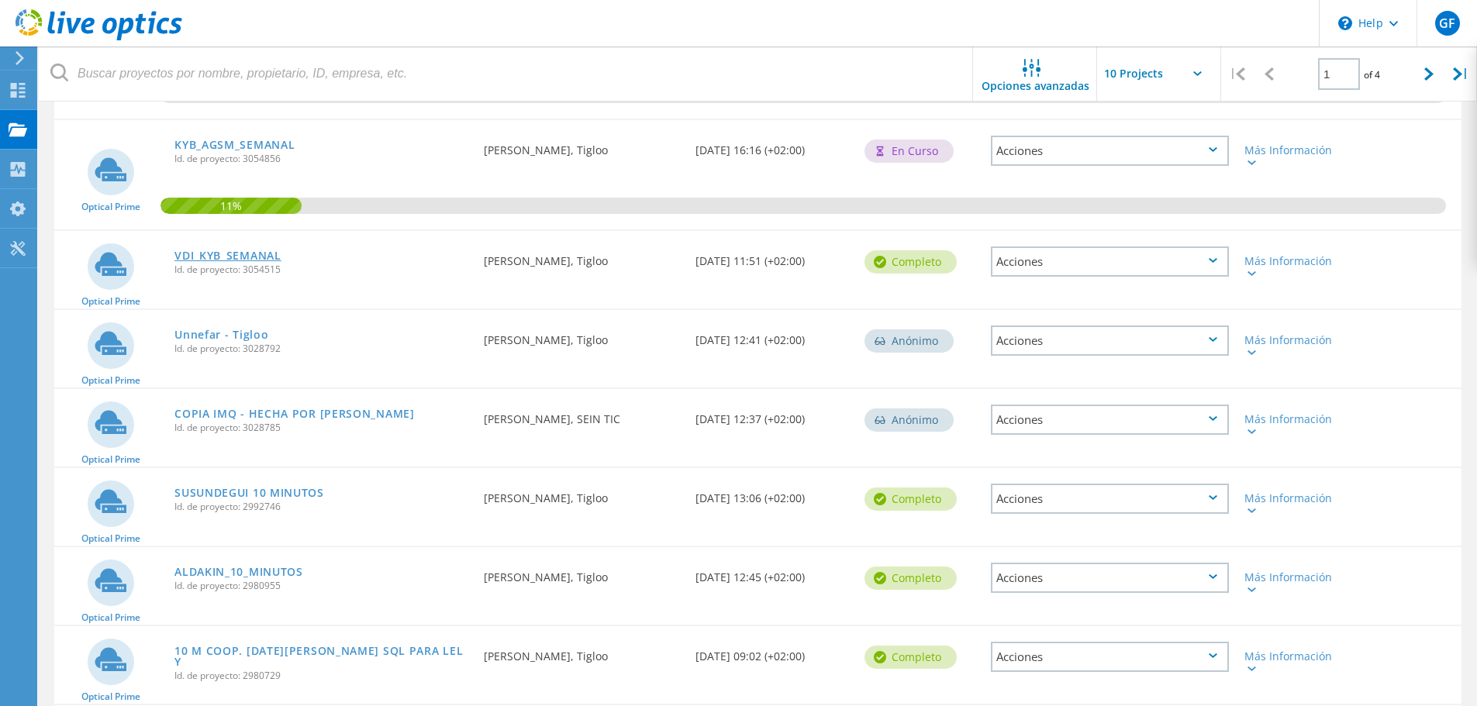
click at [257, 254] on link "VDI_KYB_SEMANAL" at bounding box center [227, 255] width 107 height 11
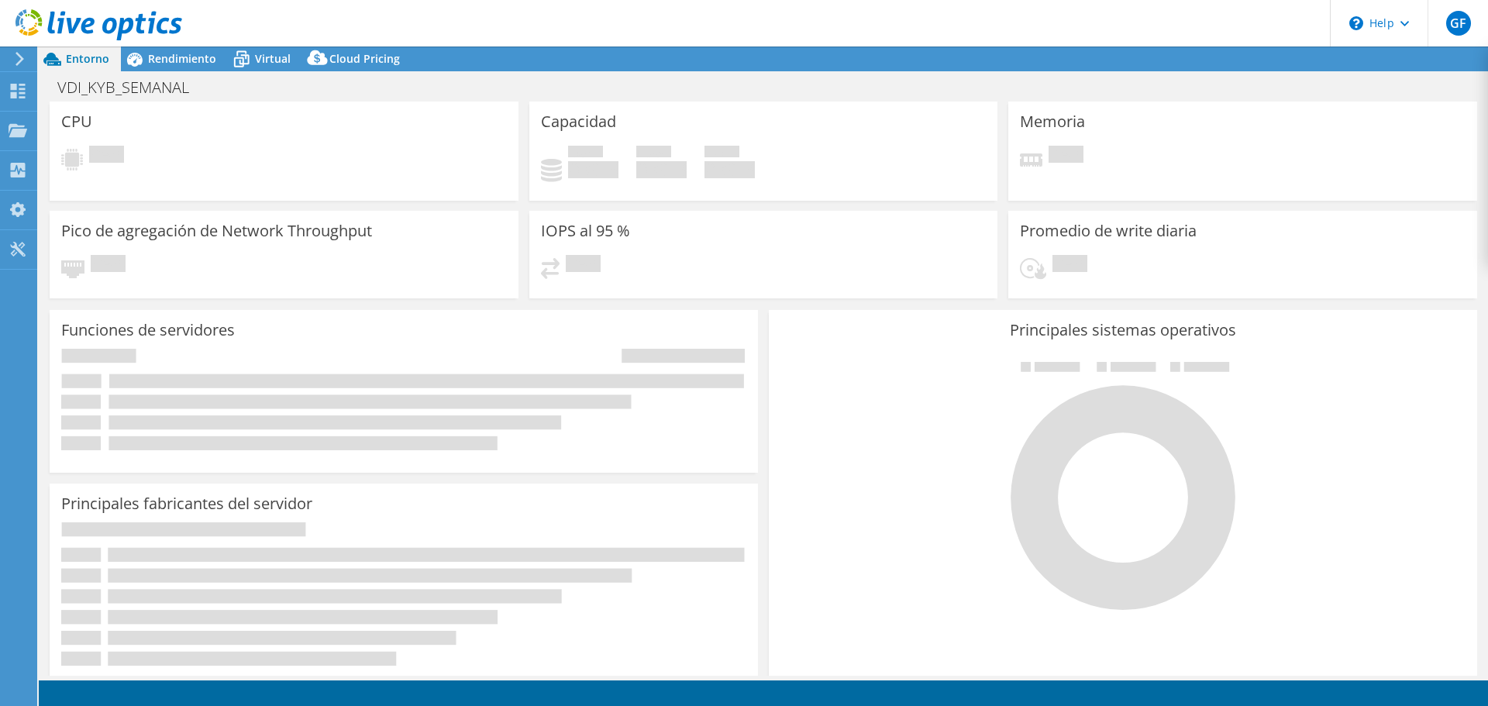
select select "USD"
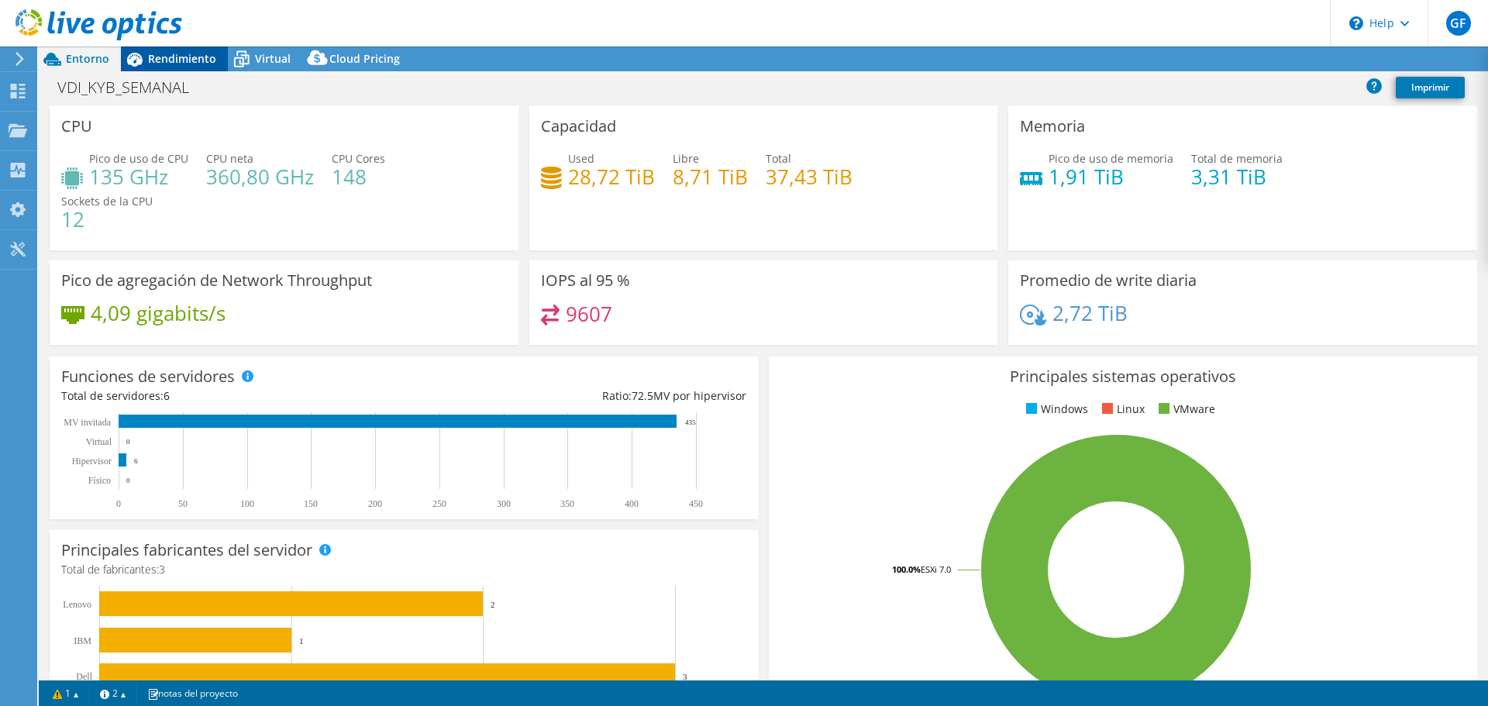
click at [185, 52] on span "Rendimiento" at bounding box center [182, 58] width 68 height 15
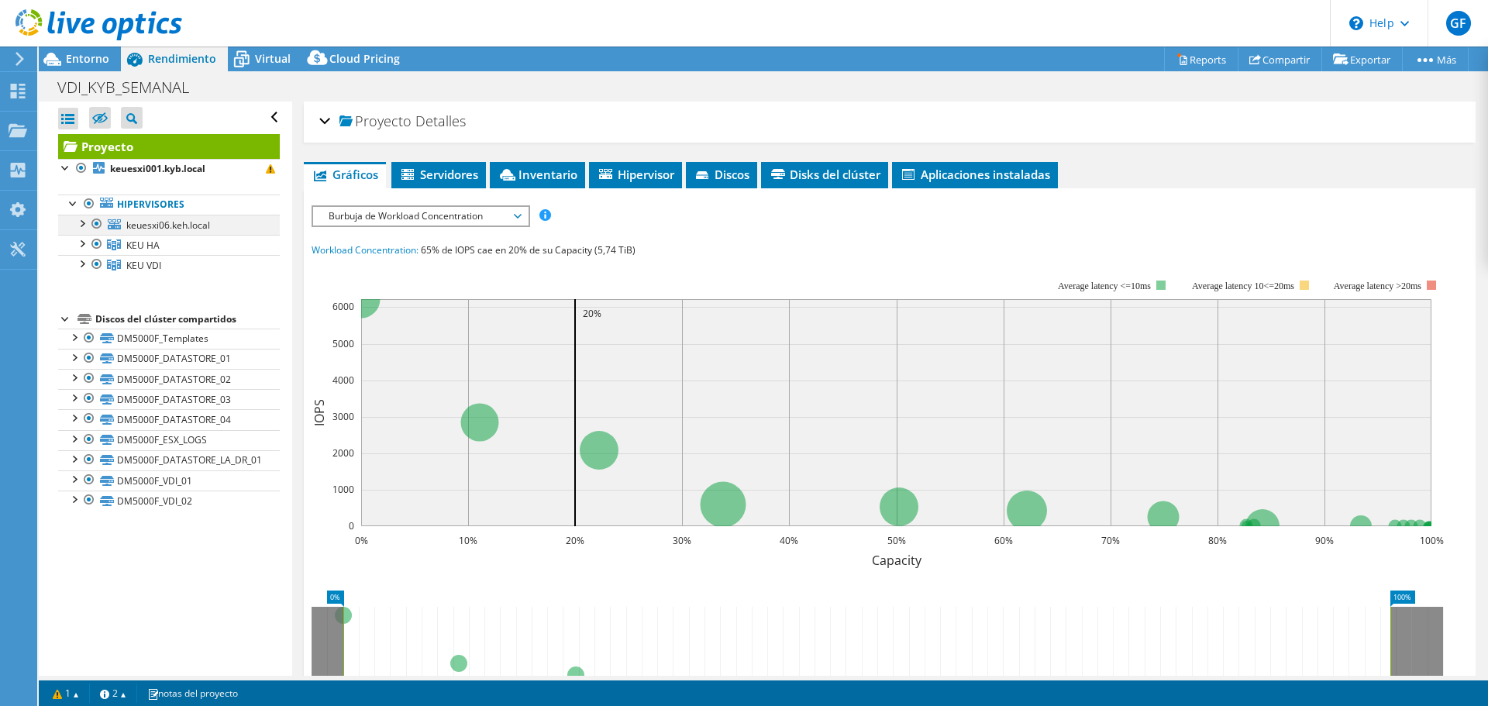
click at [95, 225] on div at bounding box center [97, 224] width 16 height 19
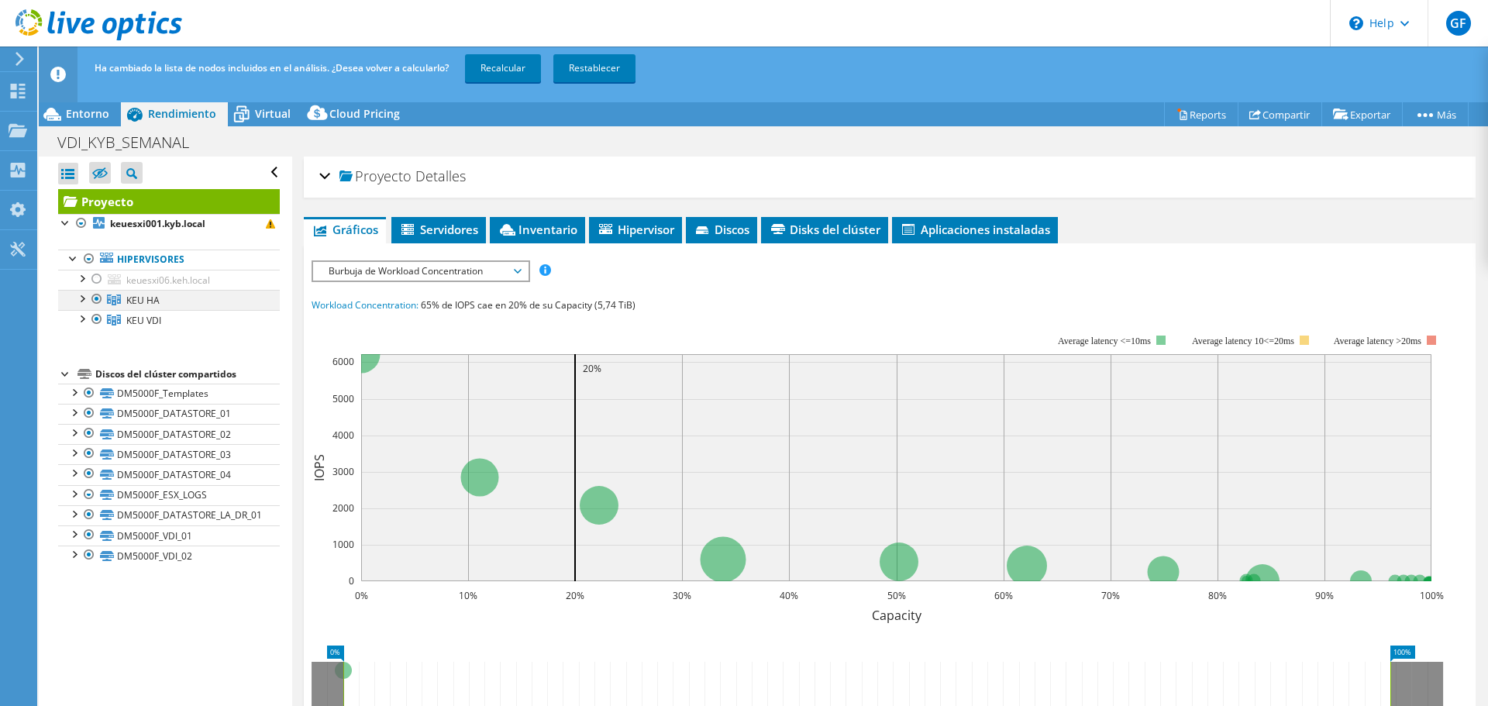
click at [97, 295] on div at bounding box center [97, 299] width 16 height 19
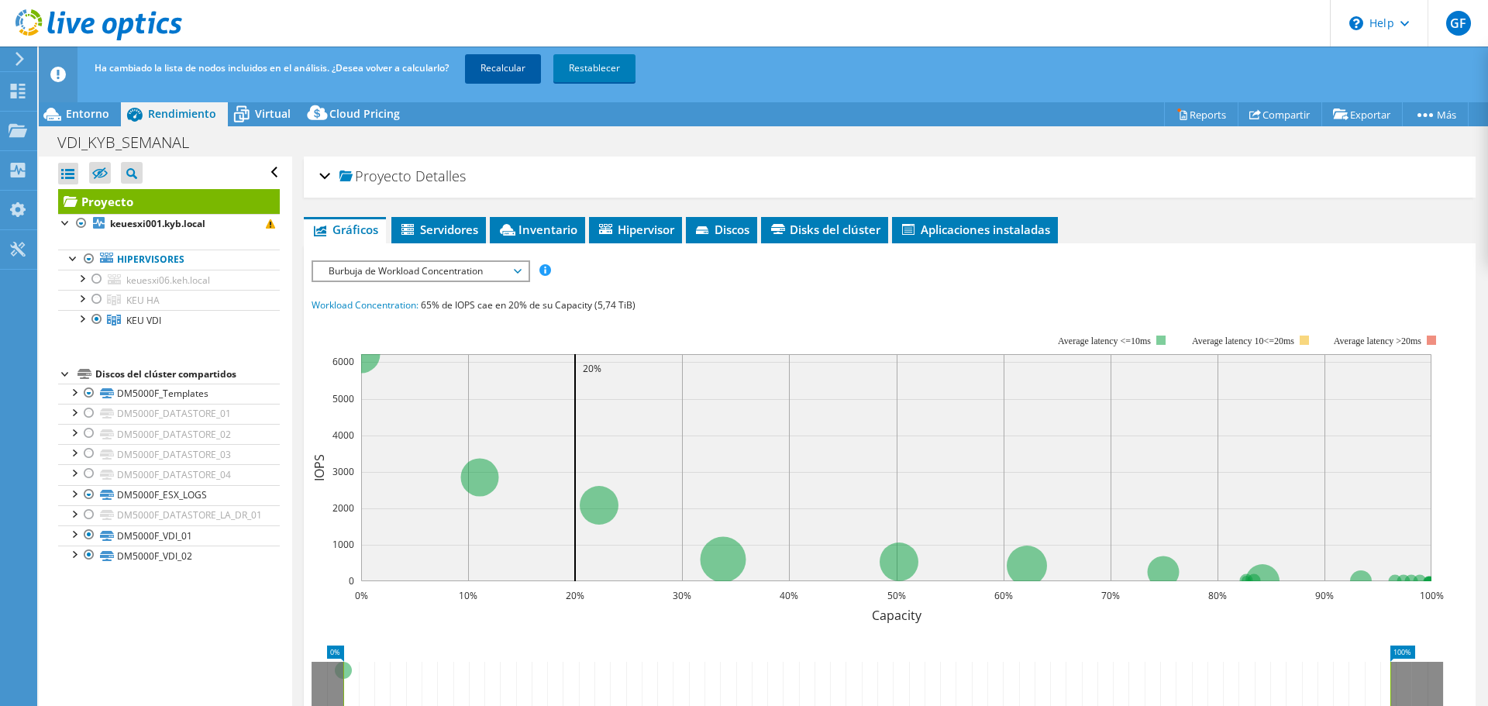
click at [514, 68] on link "Recalcular" at bounding box center [503, 68] width 76 height 28
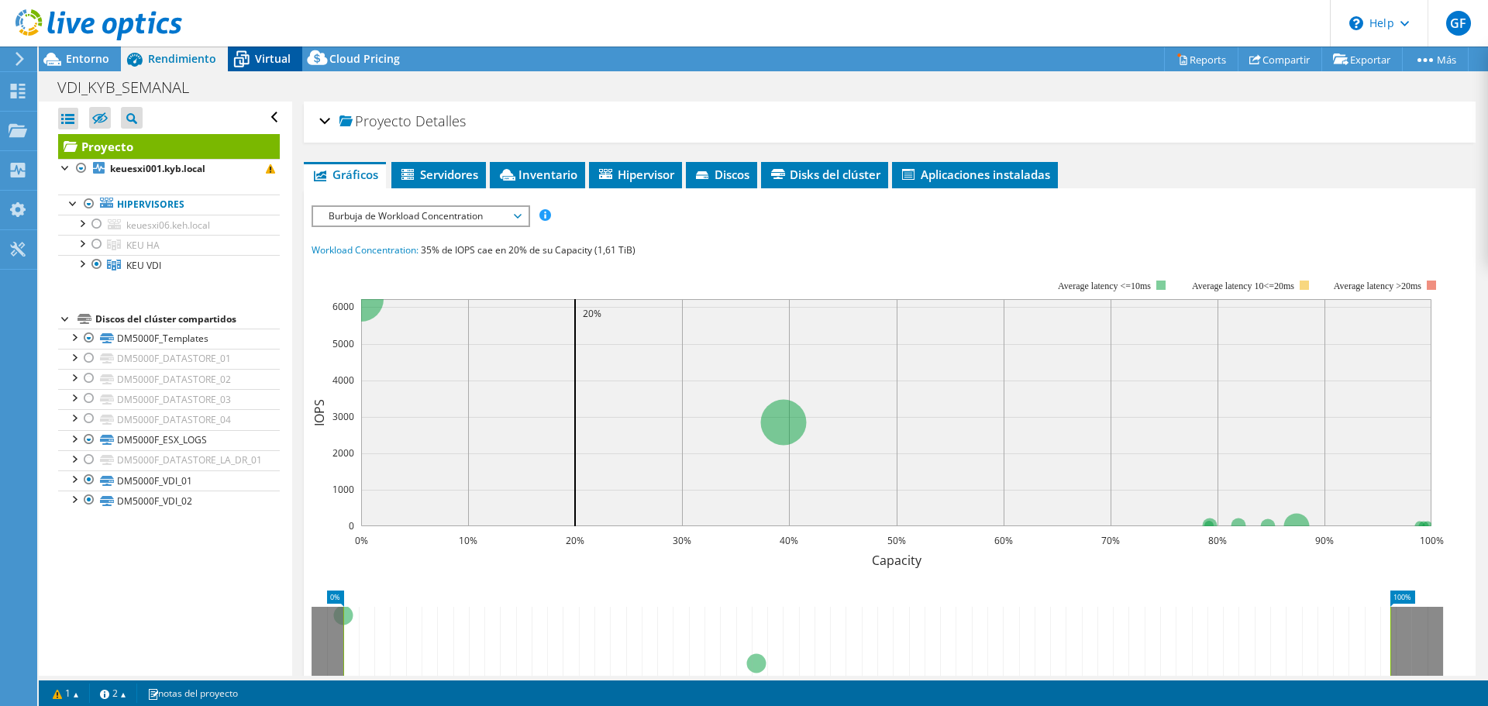
click at [271, 60] on span "Virtual" at bounding box center [273, 58] width 36 height 15
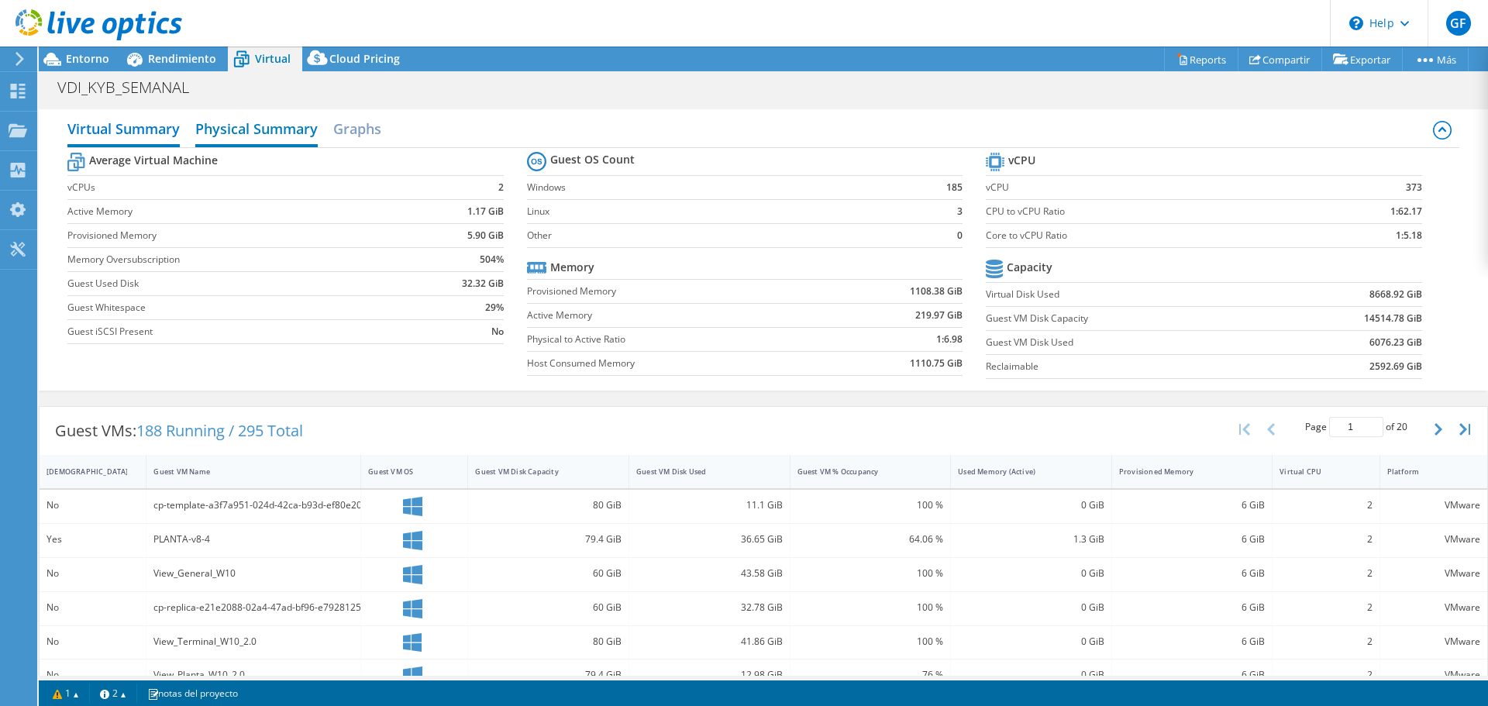
click at [250, 127] on h2 "Physical Summary" at bounding box center [256, 130] width 122 height 34
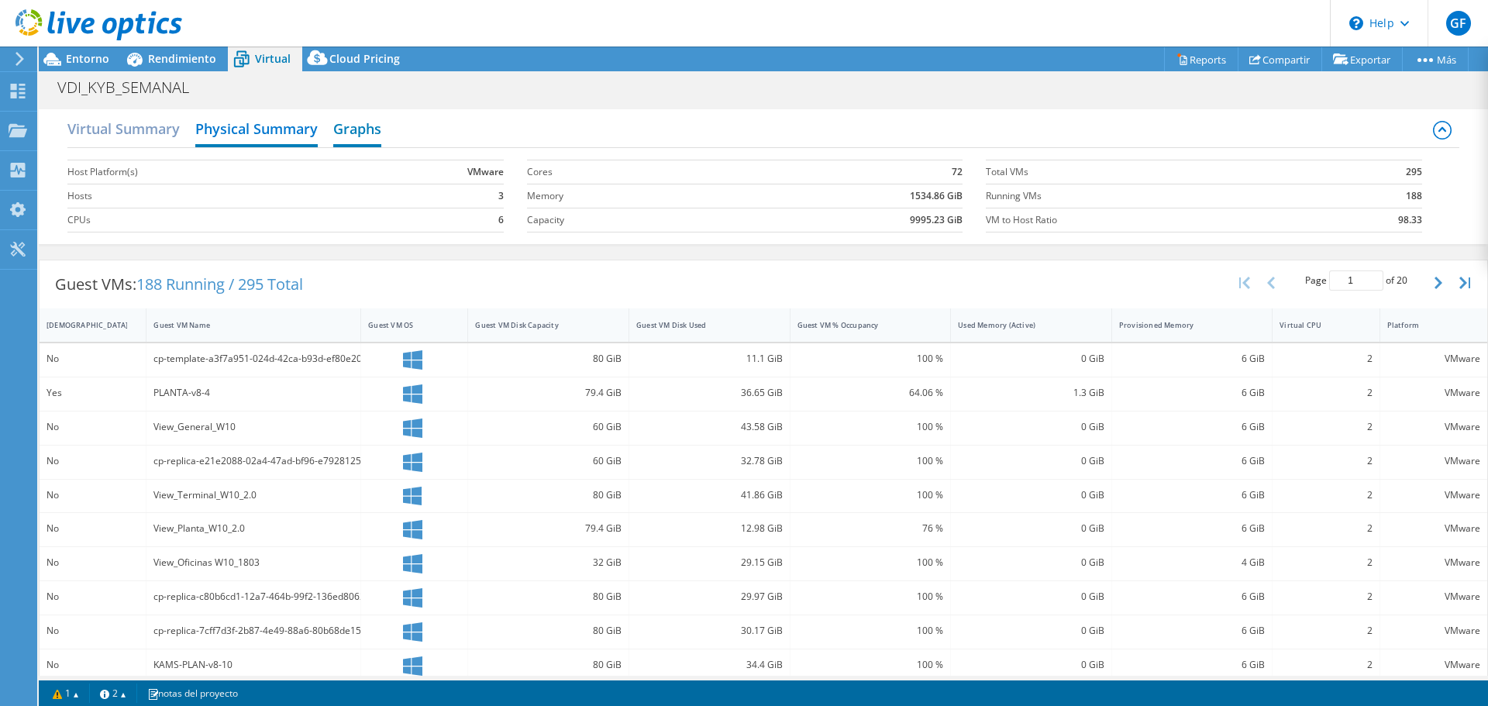
click at [338, 136] on h2 "Graphs" at bounding box center [357, 130] width 48 height 34
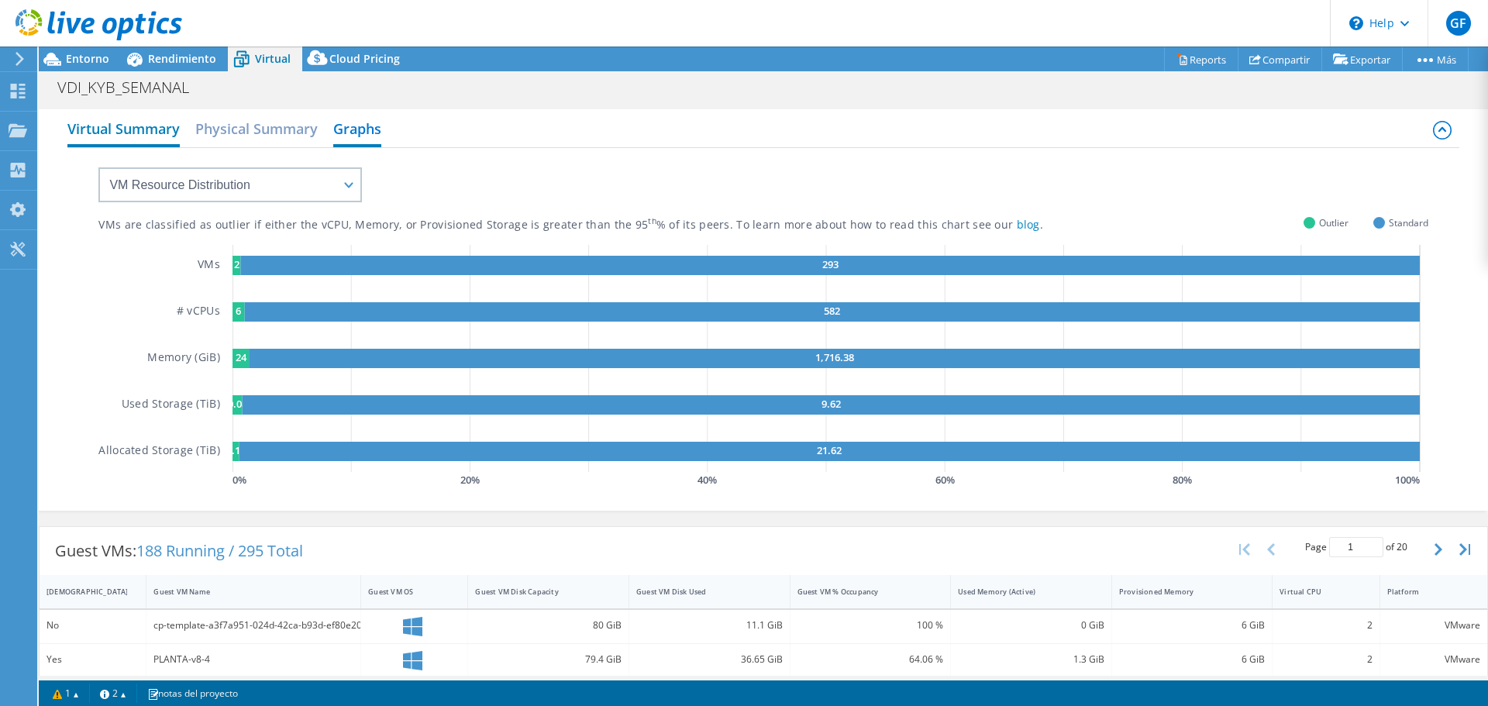
click at [126, 126] on h2 "Virtual Summary" at bounding box center [123, 130] width 112 height 34
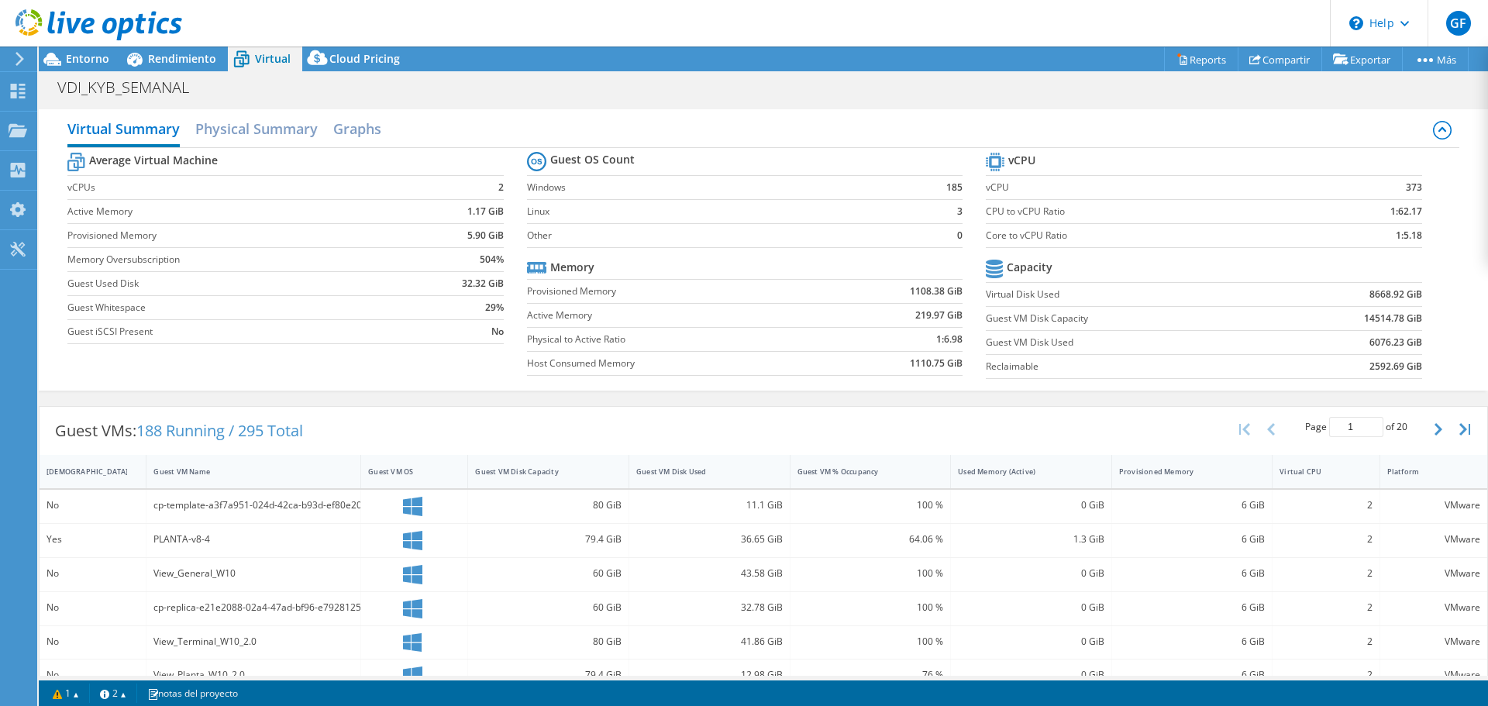
click at [174, 49] on div at bounding box center [91, 26] width 182 height 52
click at [174, 57] on span "Rendimiento" at bounding box center [182, 58] width 68 height 15
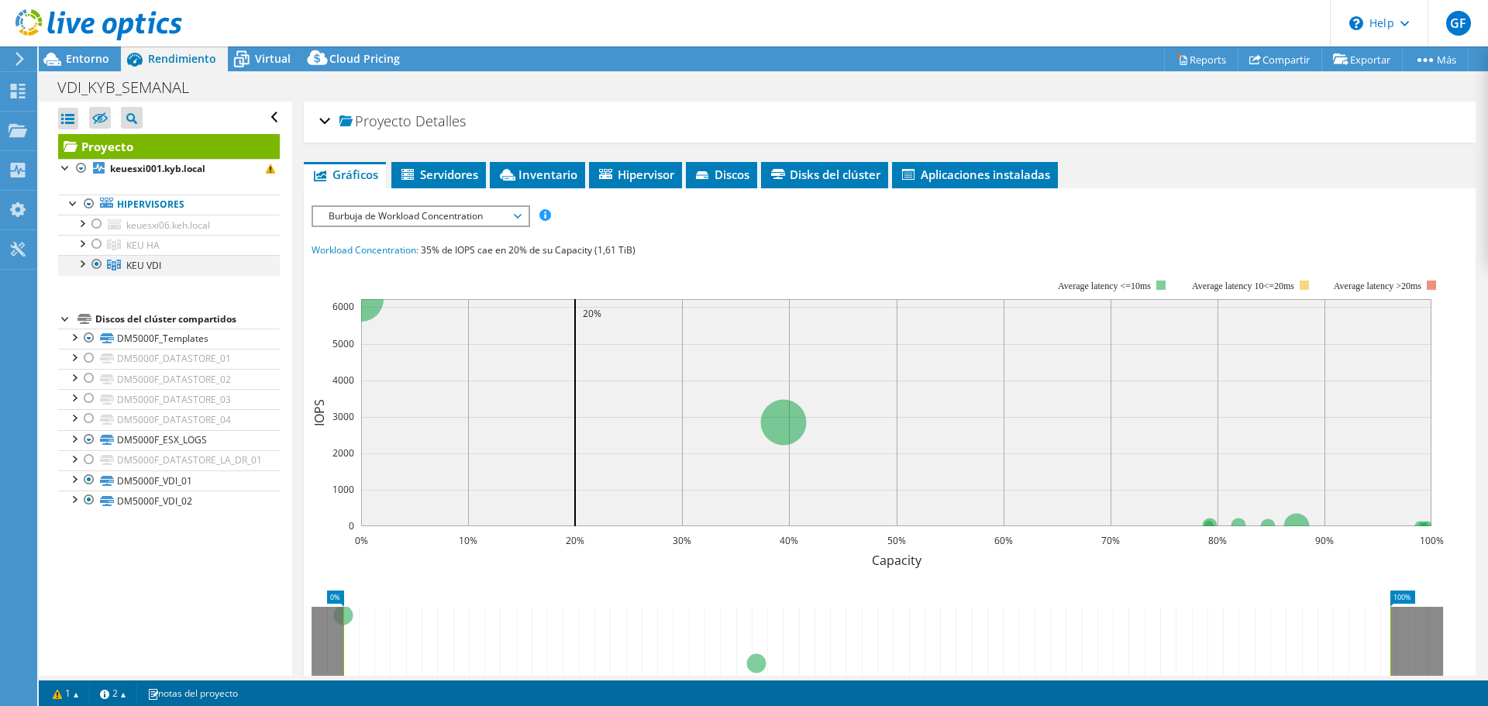
click at [84, 263] on div at bounding box center [82, 263] width 16 height 16
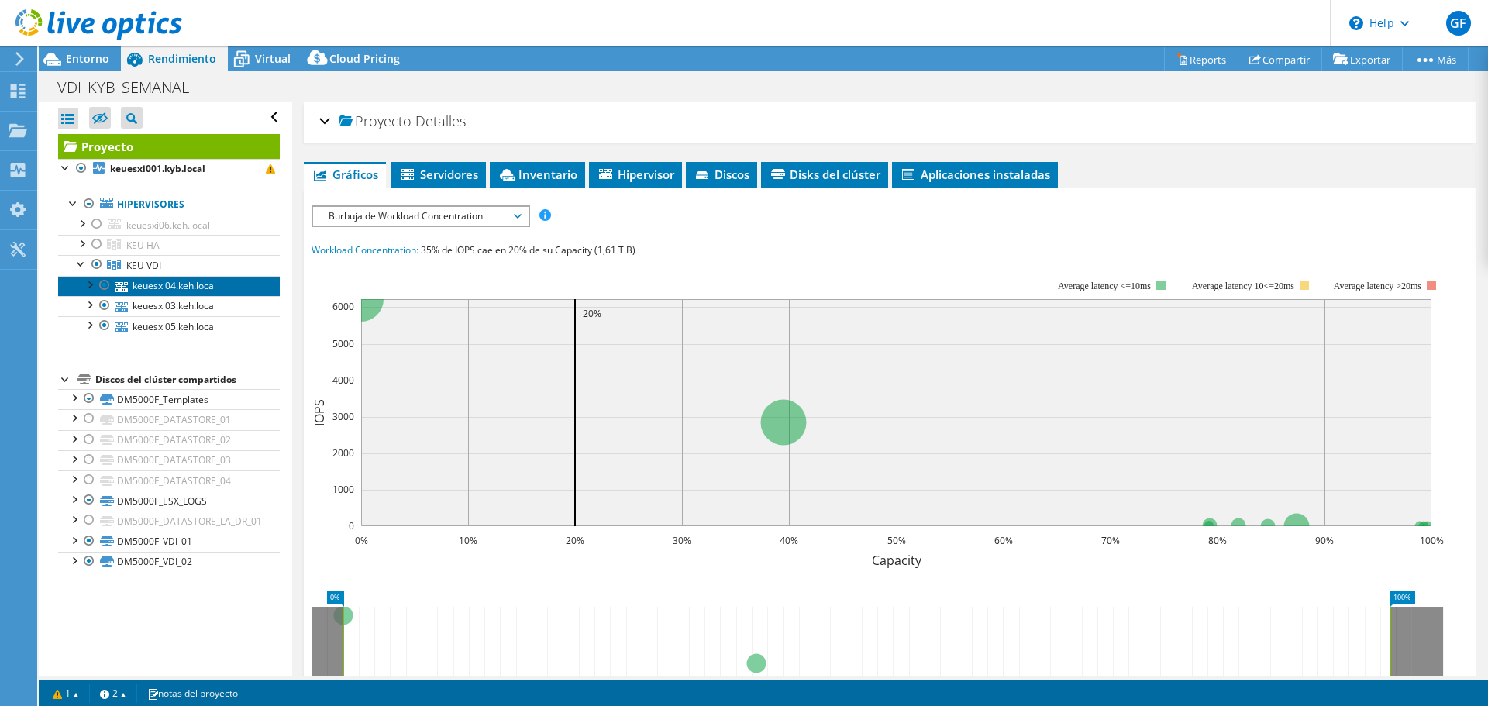
click at [191, 287] on link "keuesxi04.keh.local" at bounding box center [169, 286] width 222 height 20
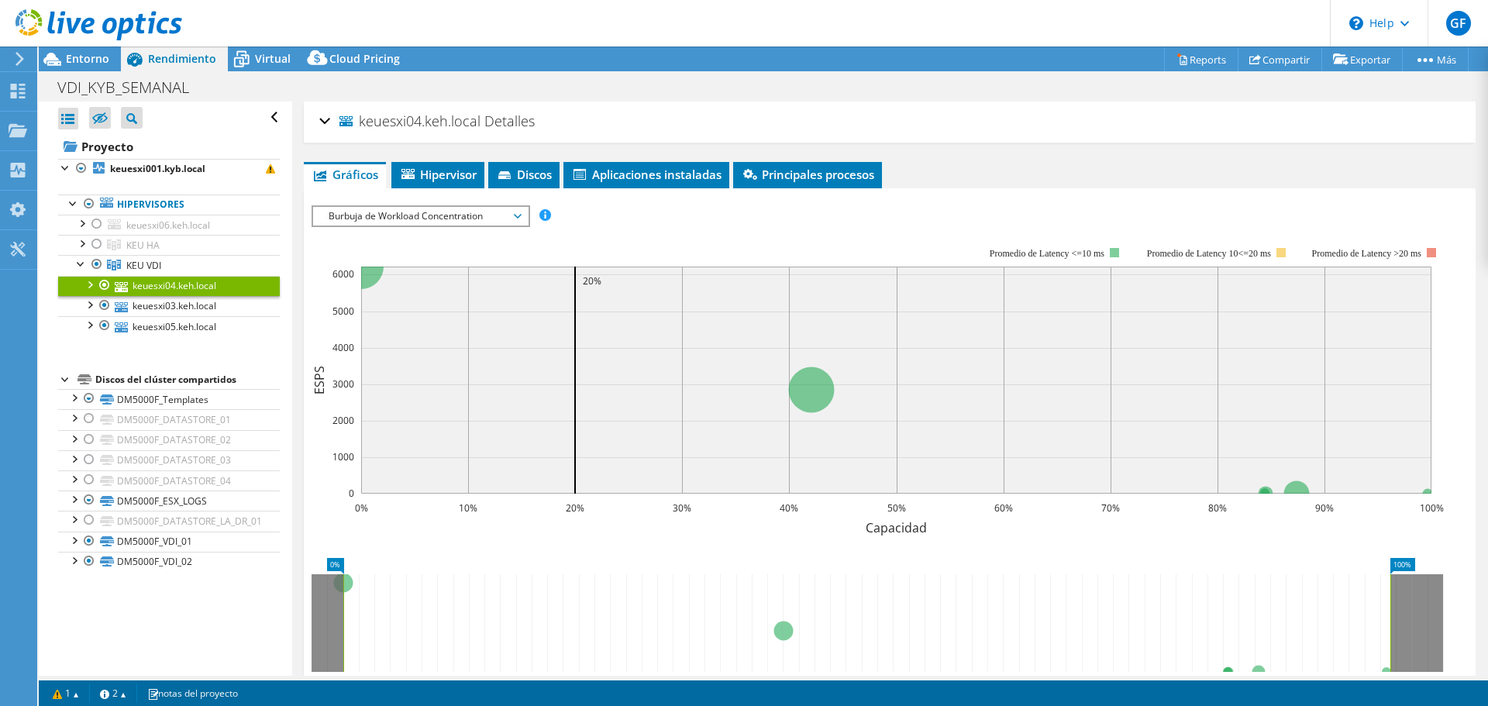
click at [487, 220] on span "Burbuja de Workload Concentration" at bounding box center [420, 216] width 199 height 19
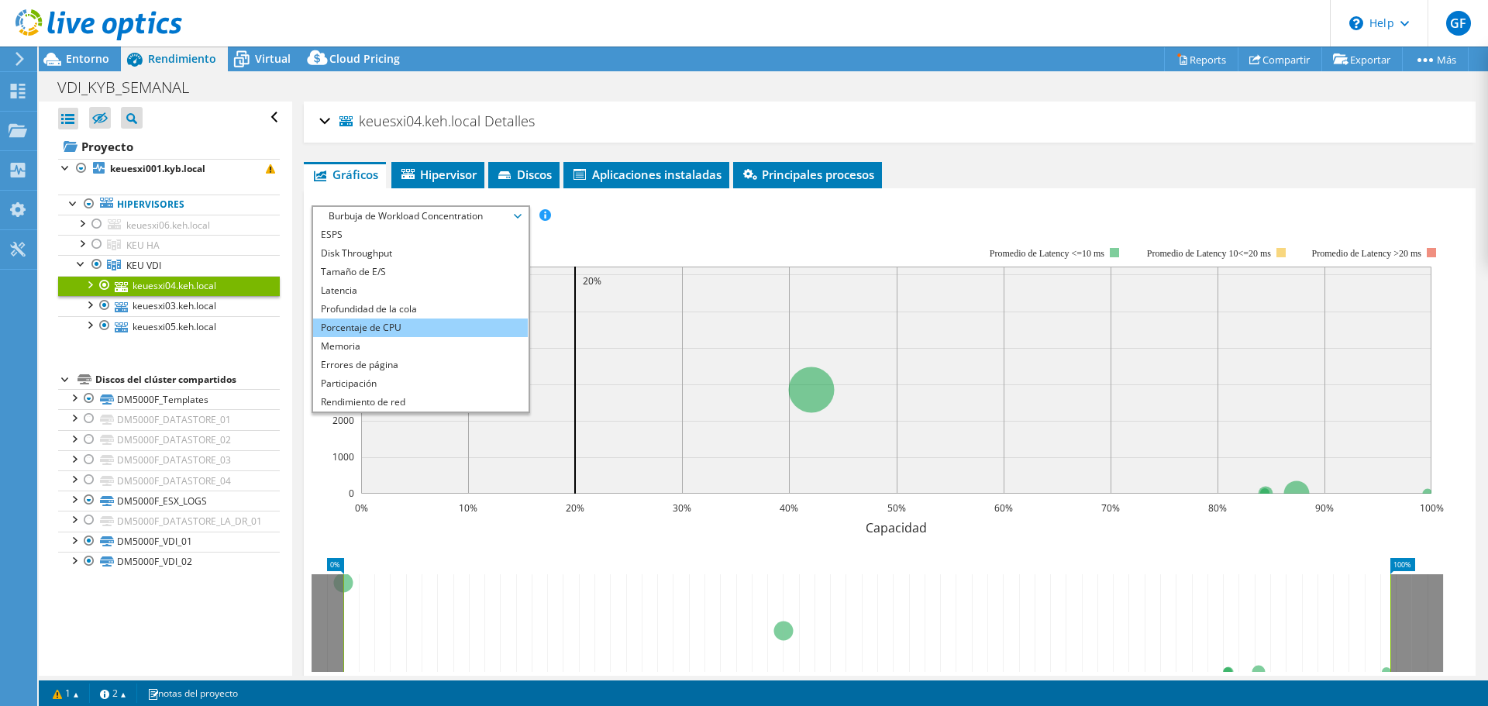
click at [461, 329] on li "Porcentaje de CPU" at bounding box center [420, 328] width 215 height 19
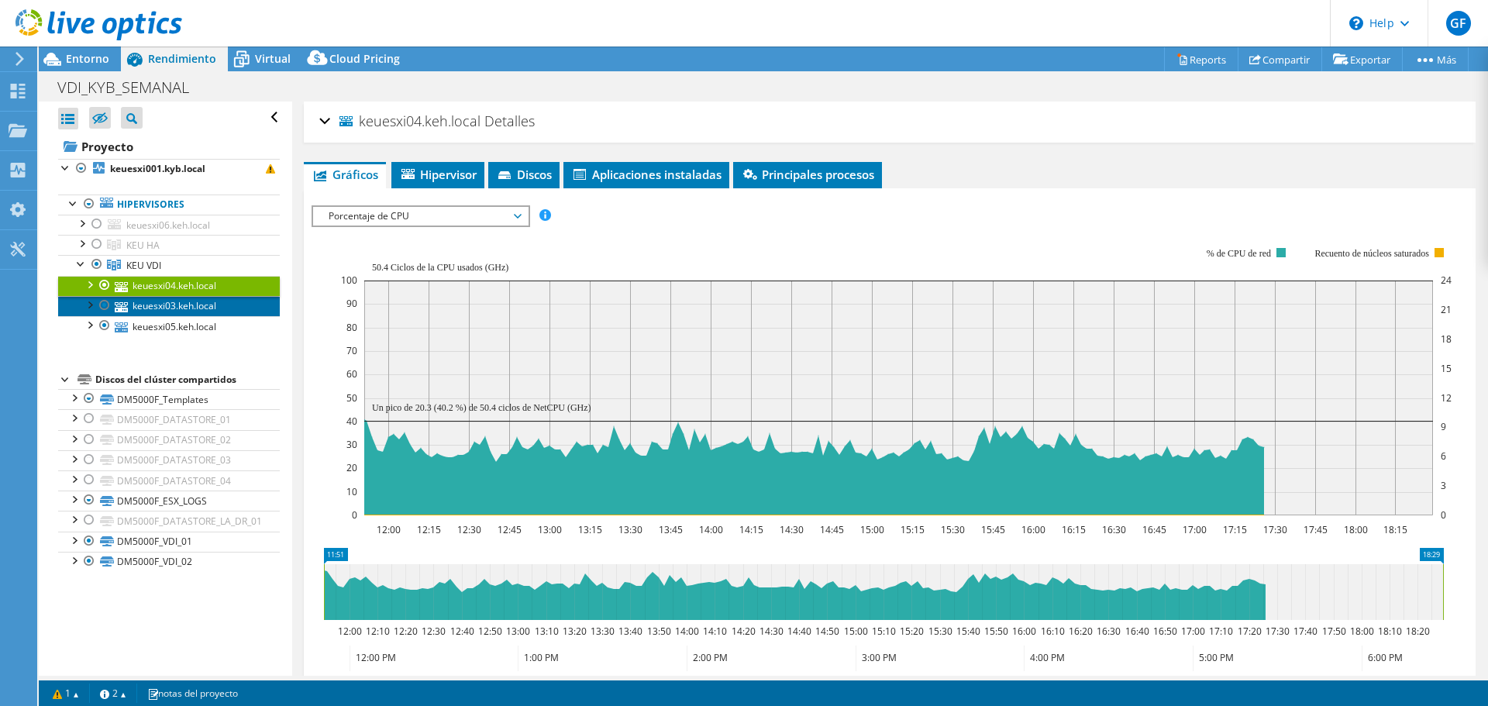
click at [187, 310] on link "keuesxi03.keh.local" at bounding box center [169, 306] width 222 height 20
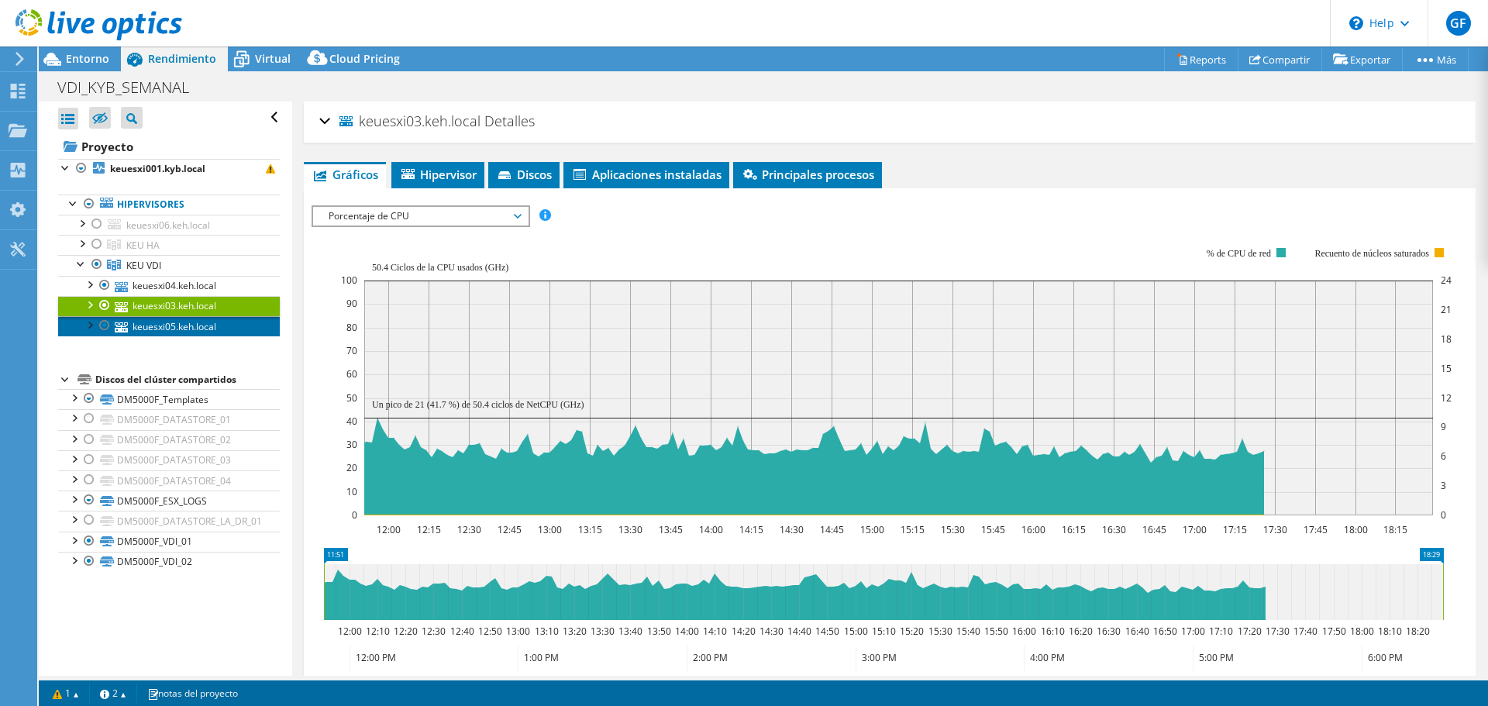
click at [159, 321] on link "keuesxi05.keh.local" at bounding box center [169, 326] width 222 height 20
